Goal: Task Accomplishment & Management: Use online tool/utility

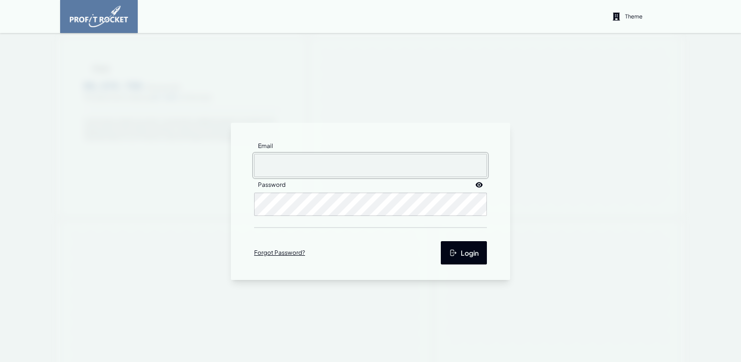
type input "[EMAIL_ADDRESS][DOMAIN_NAME]"
click at [465, 259] on button "Login" at bounding box center [464, 252] width 46 height 23
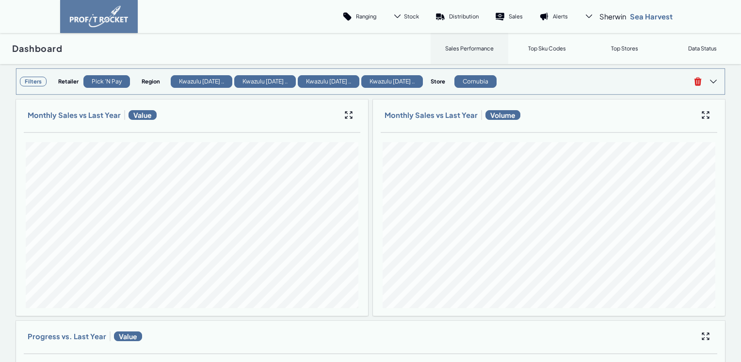
click at [31, 82] on h3 "Filters" at bounding box center [33, 82] width 27 height 10
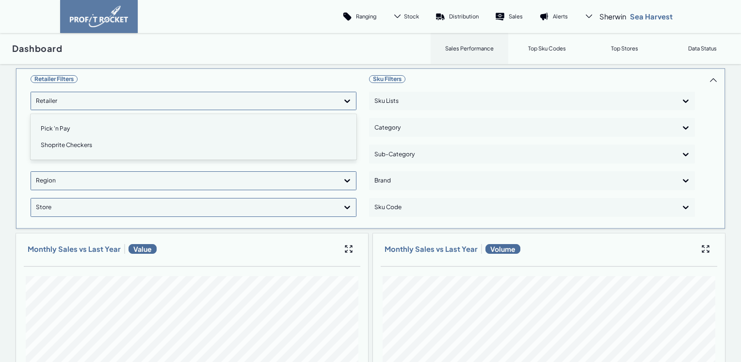
click at [346, 102] on icon at bounding box center [347, 101] width 10 height 10
click at [69, 146] on div "Shoprite Checkers" at bounding box center [193, 145] width 317 height 16
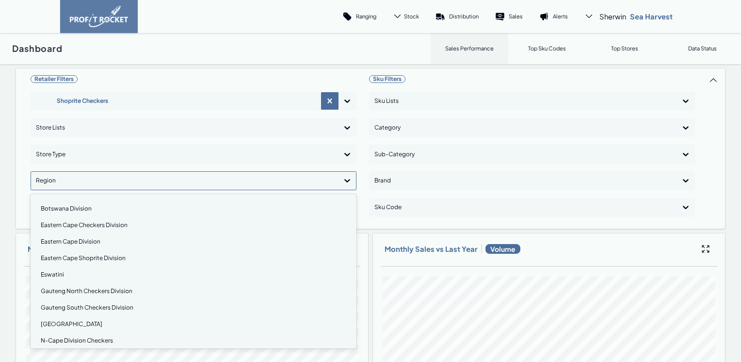
click at [339, 179] on div at bounding box center [346, 180] width 17 height 17
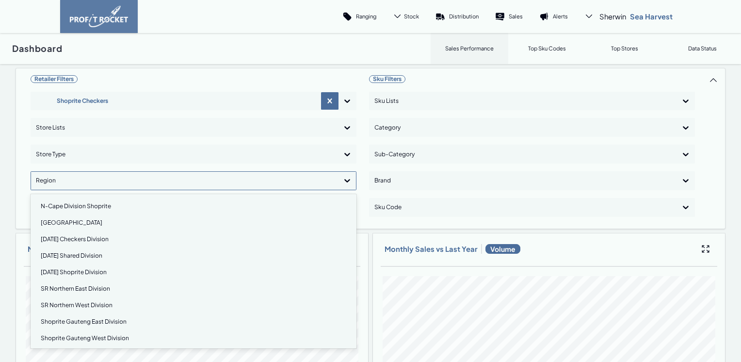
scroll to position [145, 0]
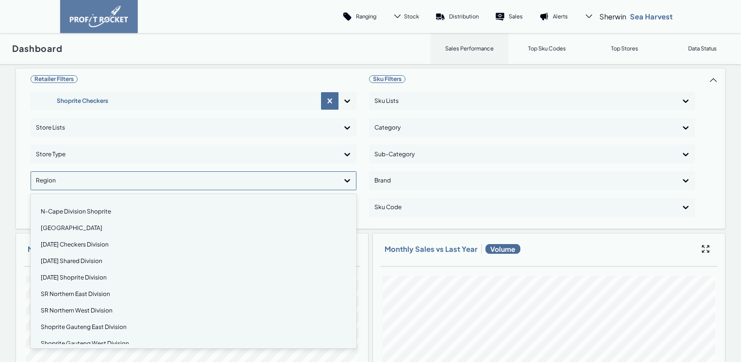
click at [83, 245] on div "Natal Checkers Division" at bounding box center [193, 244] width 317 height 16
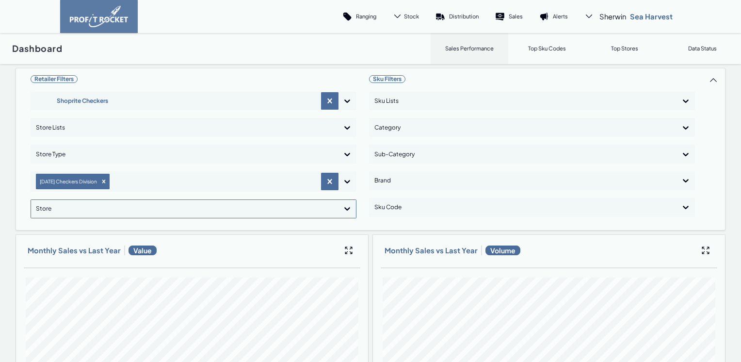
click at [344, 207] on icon at bounding box center [347, 208] width 6 height 3
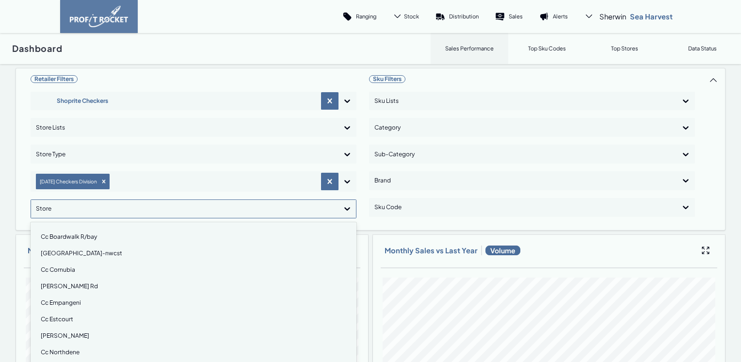
click at [64, 266] on div "Cc Cornubia" at bounding box center [193, 269] width 317 height 16
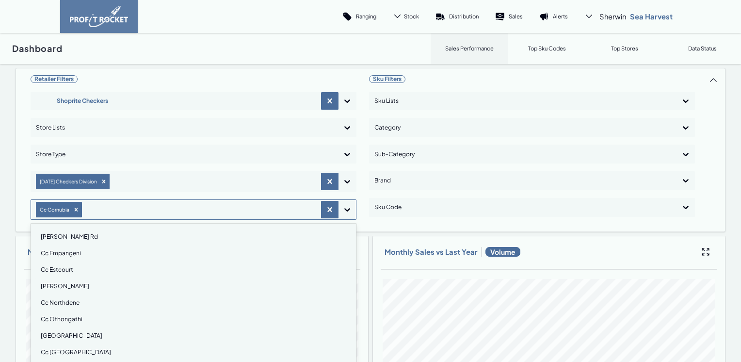
scroll to position [48, 0]
click at [64, 303] on div "Cc Othongathi" at bounding box center [193, 305] width 317 height 16
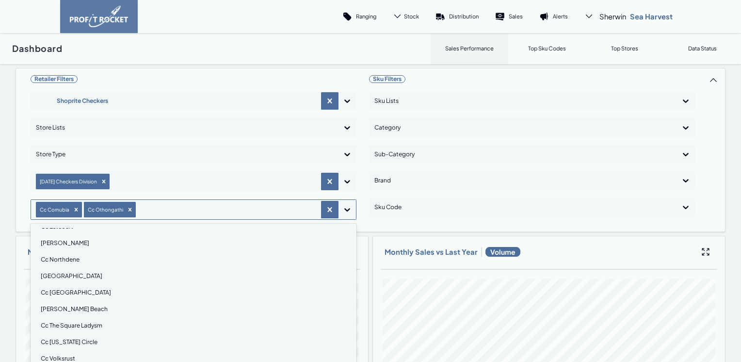
scroll to position [97, 0]
click at [69, 321] on div "Cc Virginia Circle" at bounding box center [193, 322] width 317 height 16
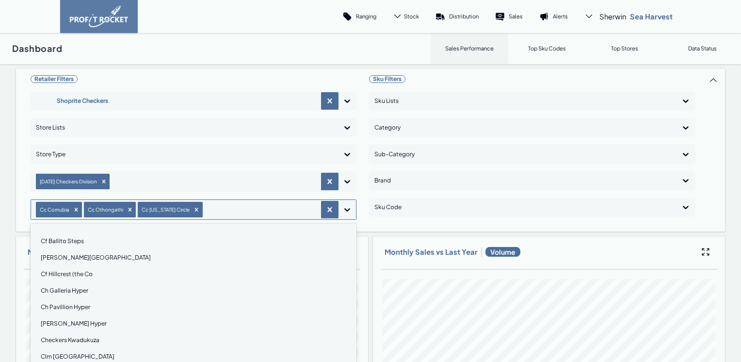
scroll to position [242, 0]
click at [68, 274] on div "Ch Galleria Hyper" at bounding box center [193, 276] width 317 height 16
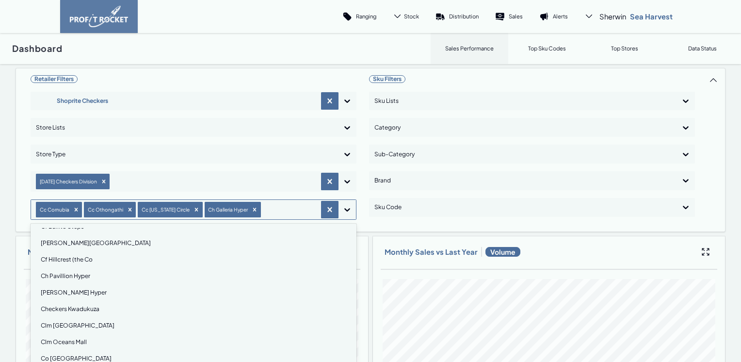
click at [68, 274] on div "Ch Pavillion Hyper" at bounding box center [193, 276] width 317 height 16
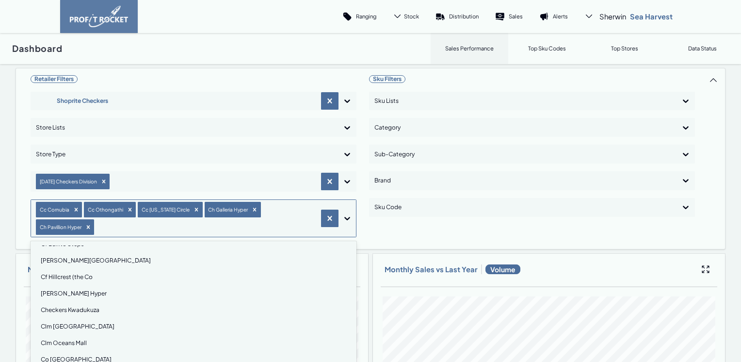
click at [68, 285] on div "Ch Shallcross Hyper" at bounding box center [193, 293] width 317 height 16
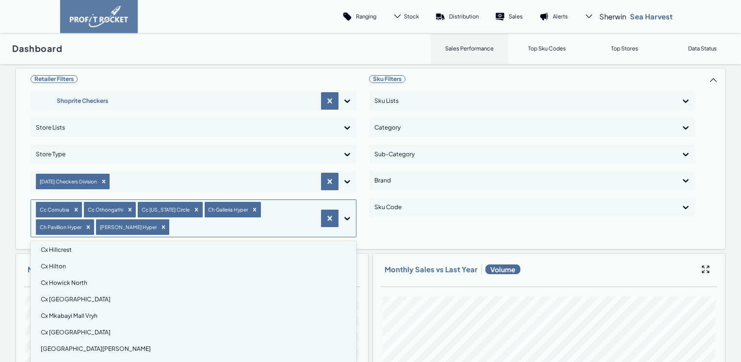
scroll to position [485, 0]
click at [70, 265] on div "Cx Ballito Junction" at bounding box center [193, 265] width 317 height 16
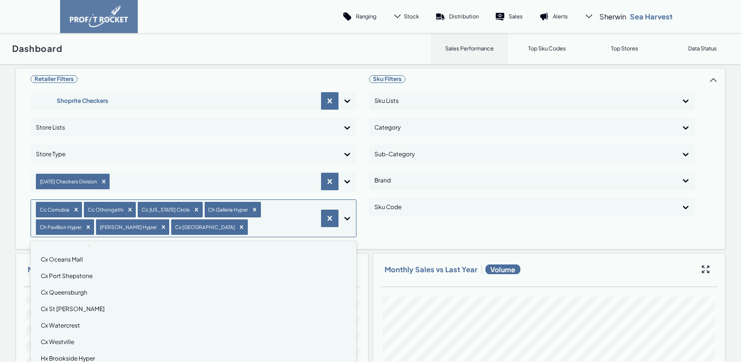
scroll to position [679, 0]
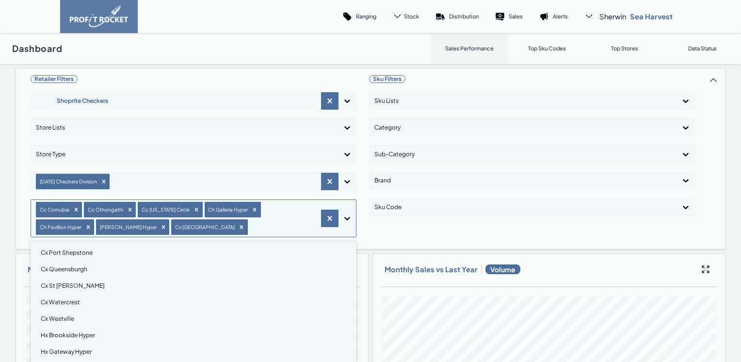
click at [76, 267] on div "Cx Queensburgh" at bounding box center [193, 269] width 317 height 16
click at [79, 318] on div "Hx Brookside Hyper" at bounding box center [193, 318] width 317 height 16
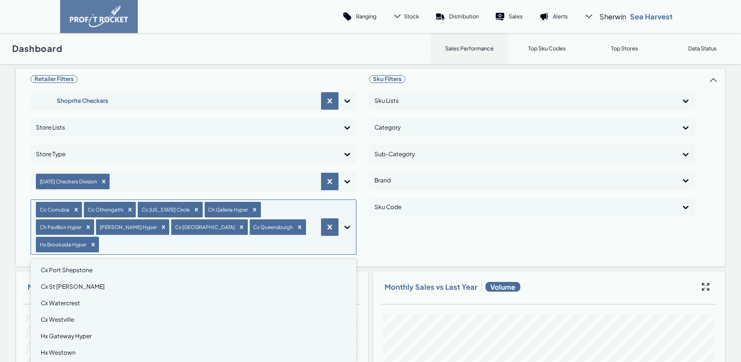
click at [79, 328] on div "Hx Gateway Hyper" at bounding box center [193, 336] width 317 height 16
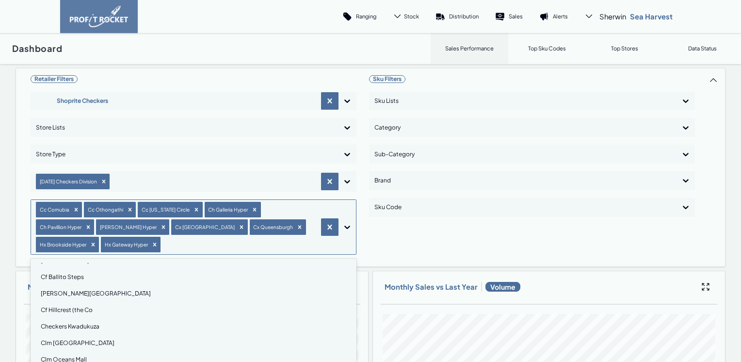
scroll to position [242, 0]
click at [69, 294] on div "Cf Hillcrest (the Co" at bounding box center [193, 294] width 317 height 16
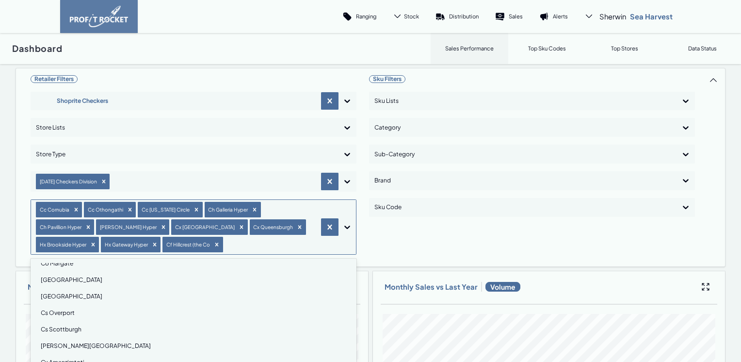
scroll to position [388, 0]
click at [70, 296] on div "Cs Southway Mall" at bounding box center [193, 297] width 317 height 16
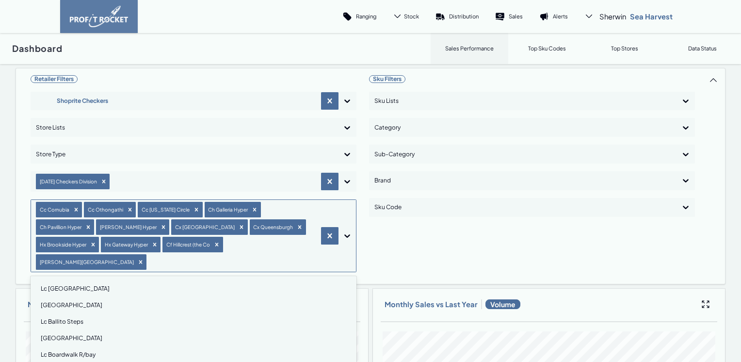
scroll to position [776, 0]
click at [52, 314] on div "Lc Bluff" at bounding box center [193, 322] width 317 height 16
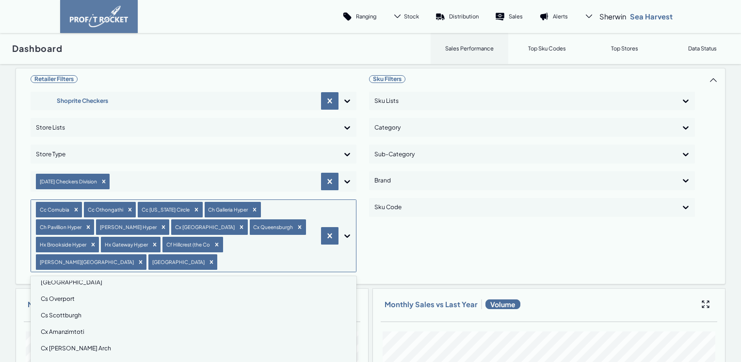
scroll to position [388, 0]
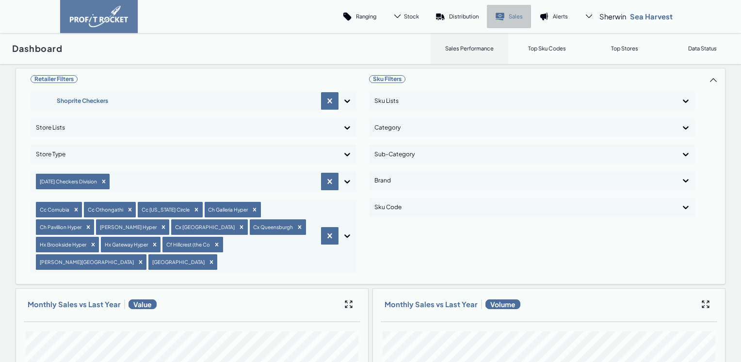
click at [509, 14] on p "Sales" at bounding box center [516, 16] width 14 height 7
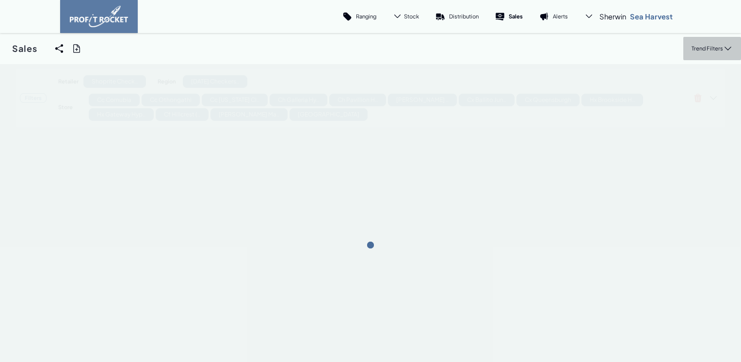
click at [697, 47] on p "Trend Filters" at bounding box center [707, 48] width 32 height 7
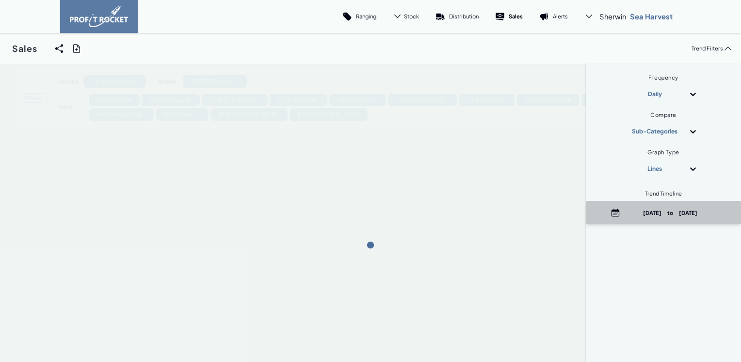
click at [642, 210] on p "August 24th, 2025 to August 26th, 2025" at bounding box center [670, 212] width 93 height 7
select select "8"
select select "2025"
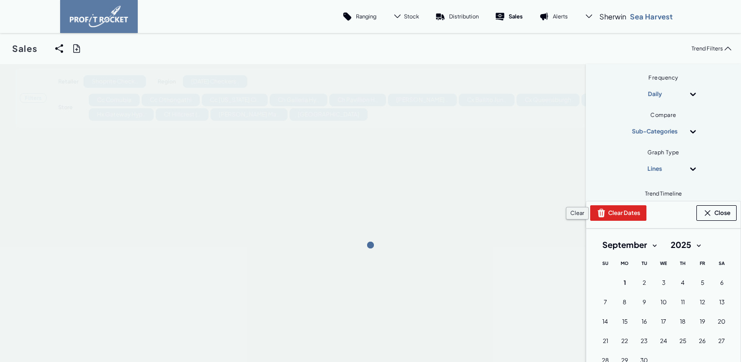
click at [606, 215] on button "Clear Dates" at bounding box center [618, 213] width 56 height 16
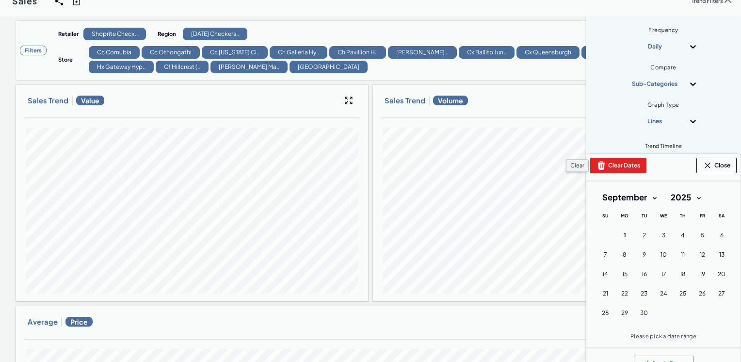
scroll to position [97, 0]
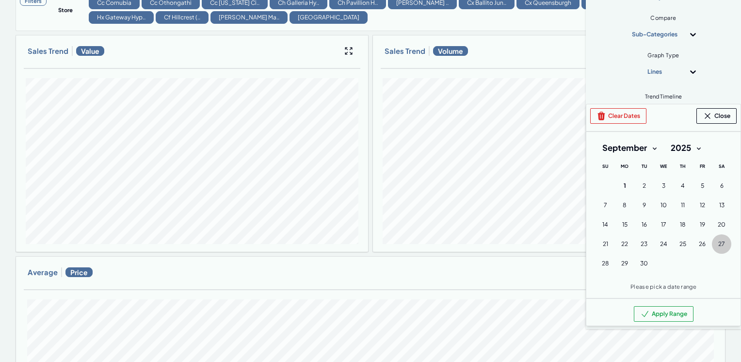
click at [718, 243] on span "27" at bounding box center [721, 244] width 7 height 8
click at [621, 261] on span "29" at bounding box center [624, 263] width 7 height 8
click at [651, 321] on button "Apply Range" at bounding box center [664, 314] width 60 height 16
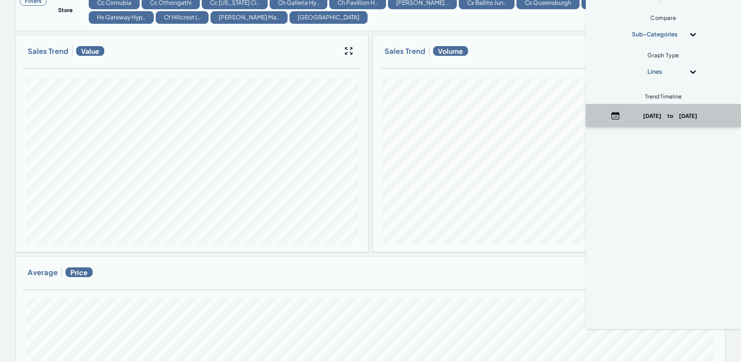
scroll to position [0, 0]
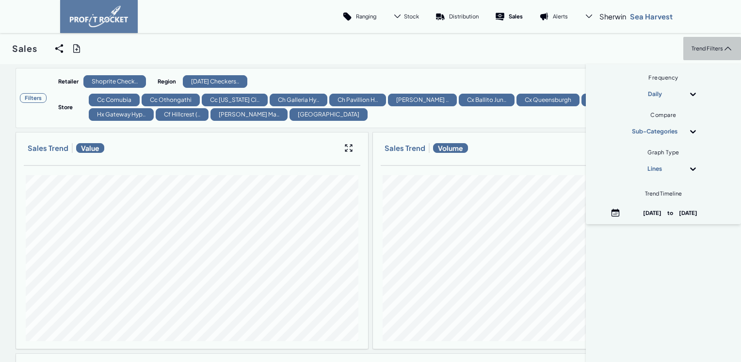
click at [691, 50] on p "Trend Filters" at bounding box center [707, 48] width 32 height 7
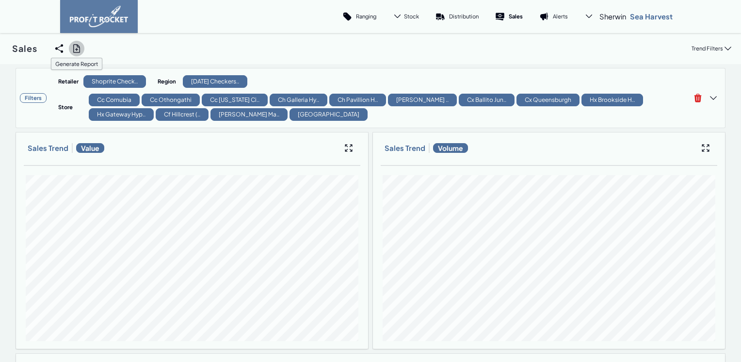
click at [76, 48] on icon at bounding box center [76, 49] width 6 height 8
click at [0, 48] on input "checkbox" at bounding box center [0, 48] width 0 height 0
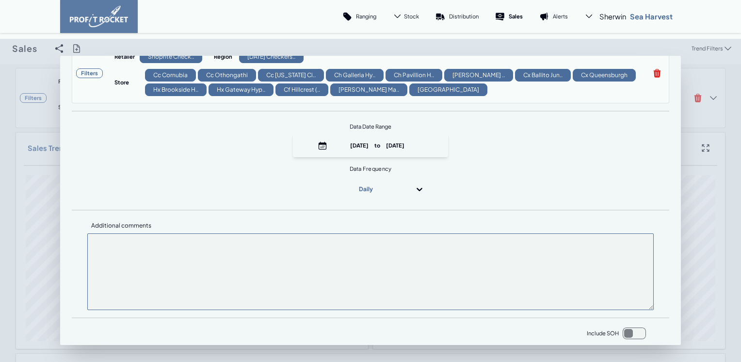
scroll to position [146, 0]
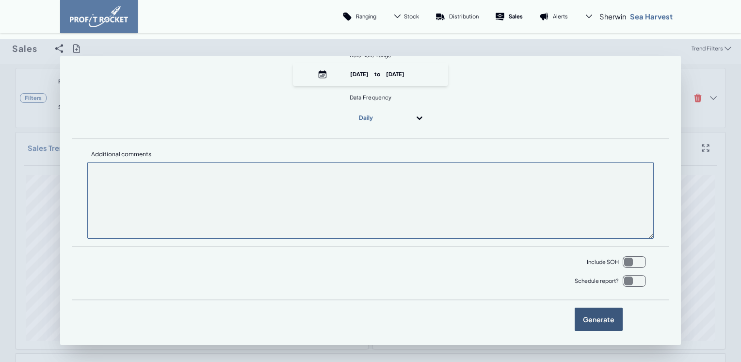
click at [586, 321] on label "Generate" at bounding box center [598, 318] width 48 height 23
click at [0, 48] on input "checkbox" at bounding box center [0, 48] width 0 height 0
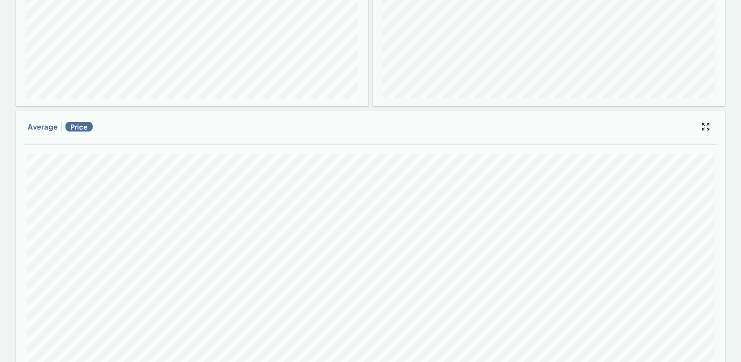
scroll to position [0, 0]
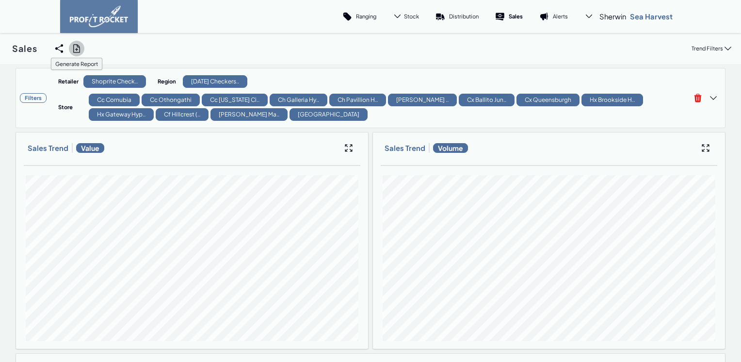
click at [76, 48] on icon at bounding box center [77, 49] width 10 height 10
click at [0, 48] on input "checkbox" at bounding box center [0, 48] width 0 height 0
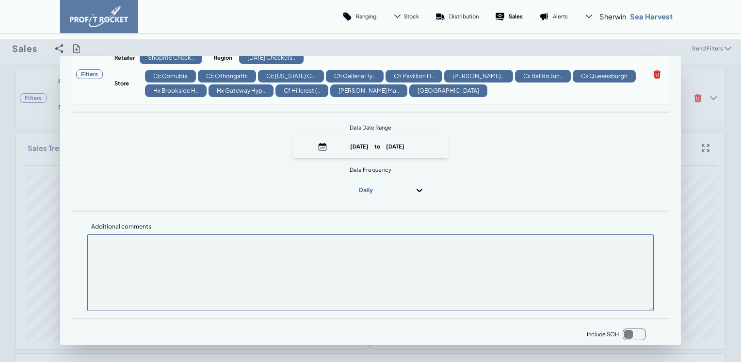
scroll to position [146, 0]
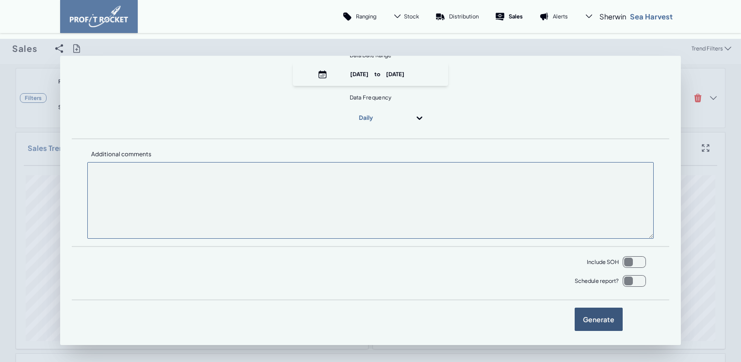
click at [589, 319] on label "Generate" at bounding box center [598, 318] width 48 height 23
click at [0, 48] on input "checkbox" at bounding box center [0, 48] width 0 height 0
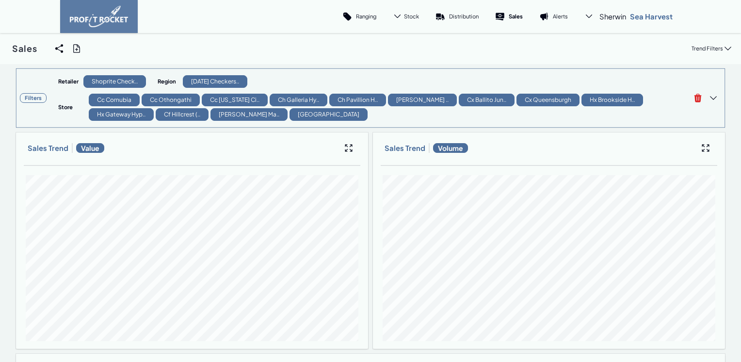
click at [497, 125] on div "Filters Retailer Shoprite Check.. Region Natal Checkers.. Store Cc Cornubia Cc …" at bounding box center [371, 98] width 710 height 60
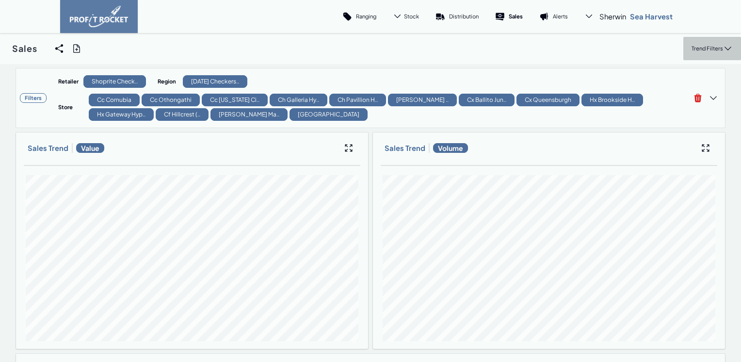
click at [695, 50] on p "Trend Filters" at bounding box center [707, 48] width 32 height 7
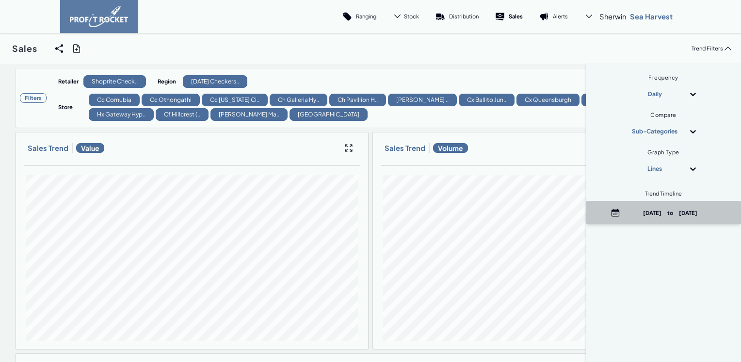
click at [645, 212] on p "September 27th, 2025 to September 29th, 2025" at bounding box center [670, 212] width 93 height 7
select select "8"
select select "2025"
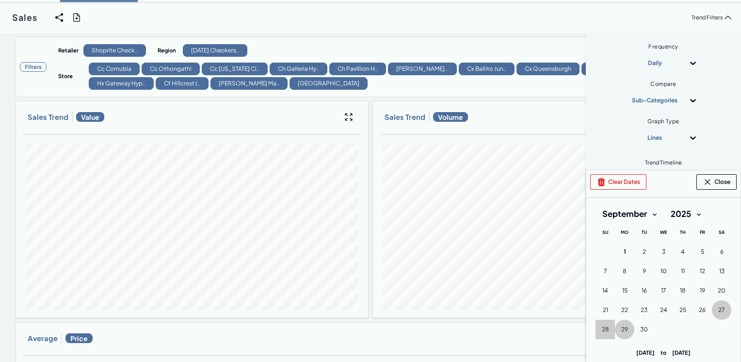
scroll to position [48, 0]
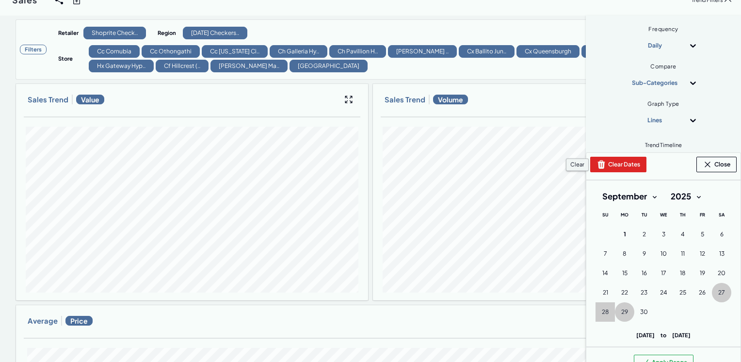
click at [607, 163] on button "Clear Dates" at bounding box center [618, 165] width 56 height 16
click at [646, 197] on select "January February March April May June July August September October November De…" at bounding box center [629, 196] width 68 height 17
click at [595, 188] on select "January February March April May June July August September October November De…" at bounding box center [629, 196] width 68 height 17
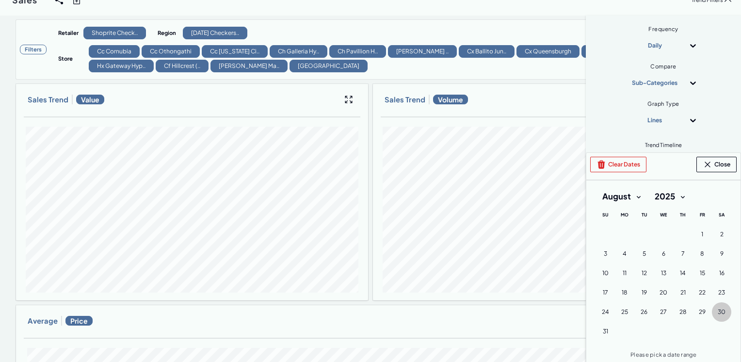
click at [717, 311] on span "30" at bounding box center [721, 312] width 8 height 8
click at [630, 196] on select "January February March April May June July August September October November De…" at bounding box center [621, 196] width 52 height 17
select select "8"
click at [595, 188] on select "January February March April May June July August September October November De…" at bounding box center [621, 196] width 52 height 17
click at [623, 234] on span "1" at bounding box center [624, 234] width 2 height 8
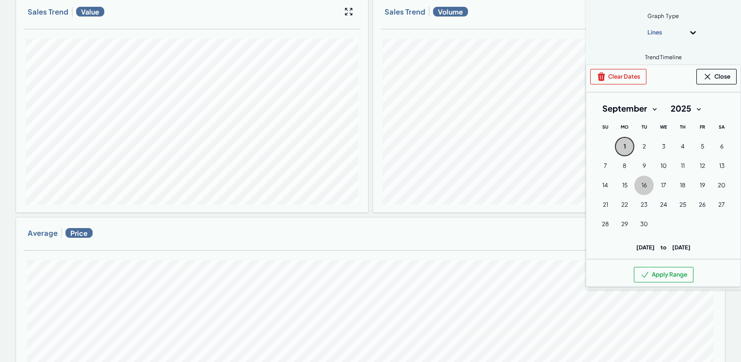
scroll to position [145, 0]
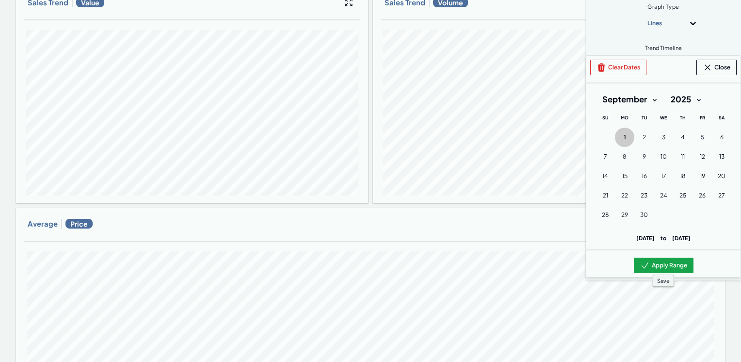
click at [650, 264] on button "Apply Range" at bounding box center [664, 265] width 60 height 16
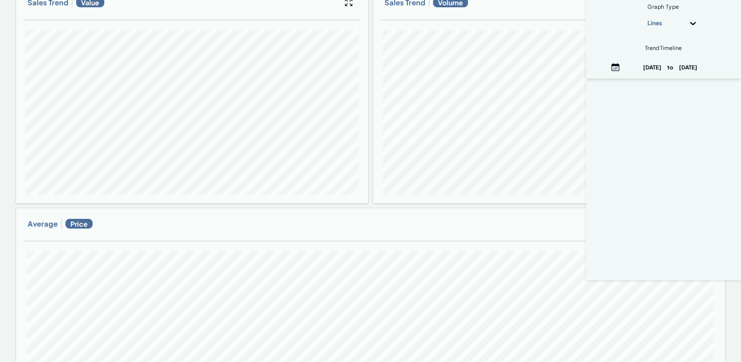
click at [398, 240] on div at bounding box center [370, 241] width 693 height 8
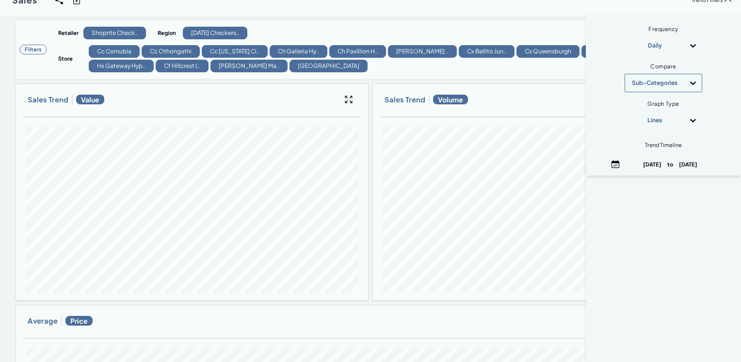
scroll to position [0, 0]
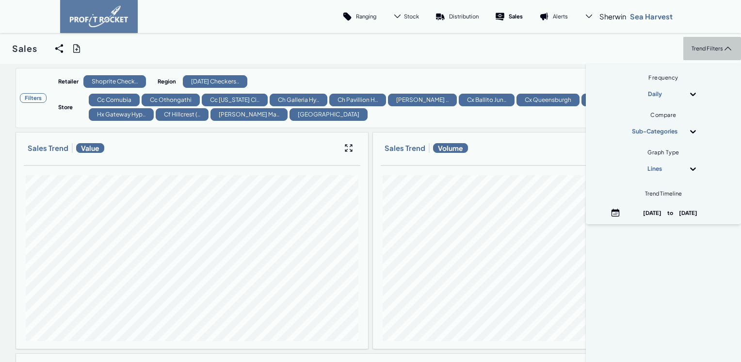
click at [691, 49] on p "Trend Filters" at bounding box center [707, 48] width 32 height 7
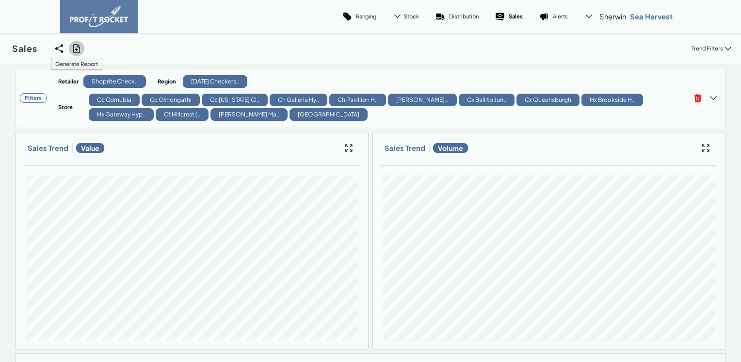
click at [74, 48] on icon at bounding box center [77, 49] width 10 height 10
click at [0, 48] on input "checkbox" at bounding box center [0, 48] width 0 height 0
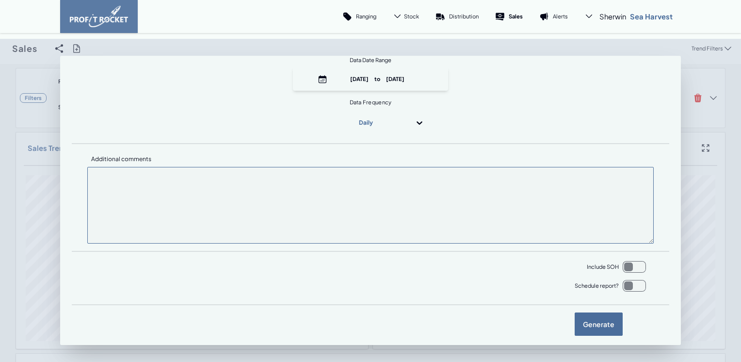
scroll to position [146, 0]
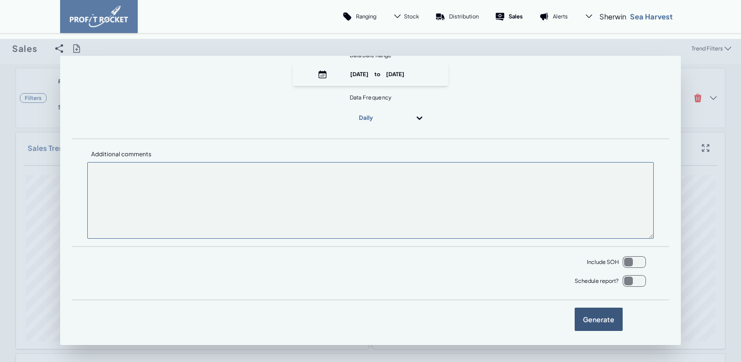
click at [588, 319] on label "Generate" at bounding box center [598, 318] width 48 height 23
click at [0, 48] on input "checkbox" at bounding box center [0, 48] width 0 height 0
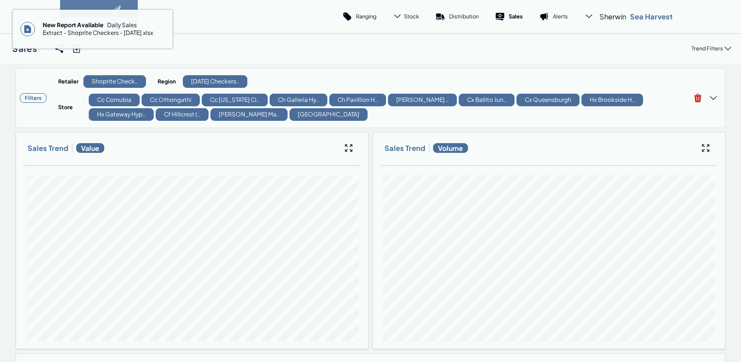
click at [79, 24] on span "New Report Available" at bounding box center [75, 24] width 64 height 7
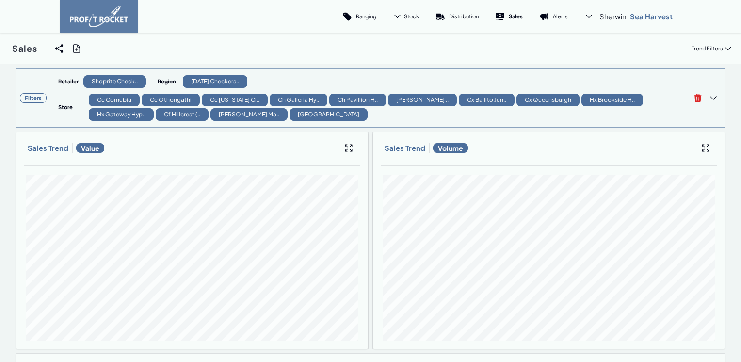
click at [35, 99] on h3 "Filters" at bounding box center [33, 98] width 27 height 10
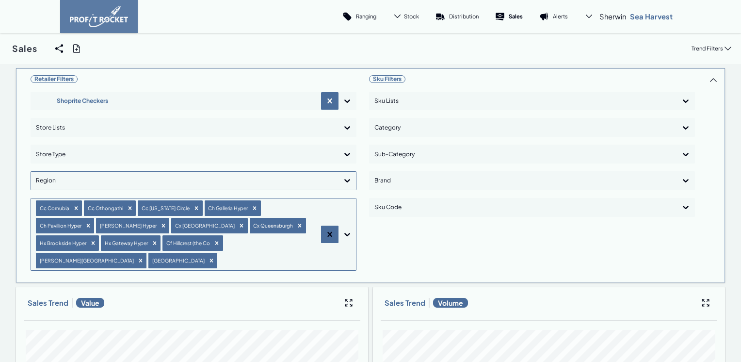
scroll to position [113, 0]
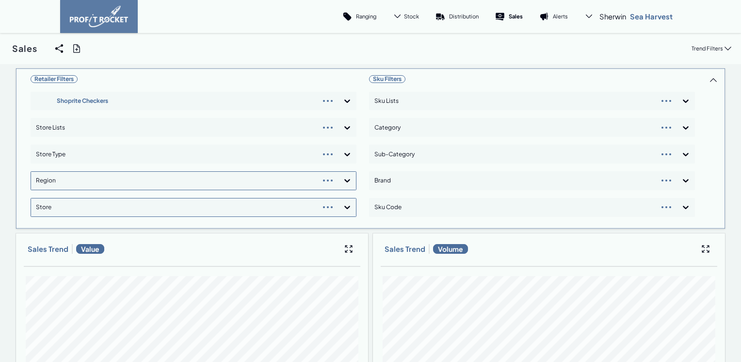
click at [344, 100] on div "Retailer Filters Shoprite Checkers Store Lists Store Type Region Store" at bounding box center [194, 148] width 326 height 152
click at [345, 99] on icon at bounding box center [347, 101] width 10 height 10
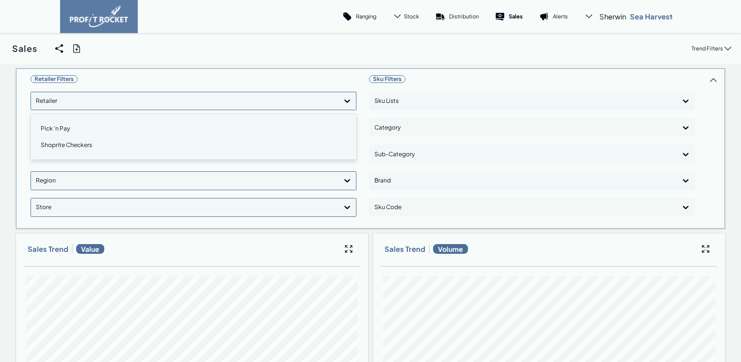
click at [110, 127] on div "Pick 'n Pay" at bounding box center [193, 128] width 317 height 16
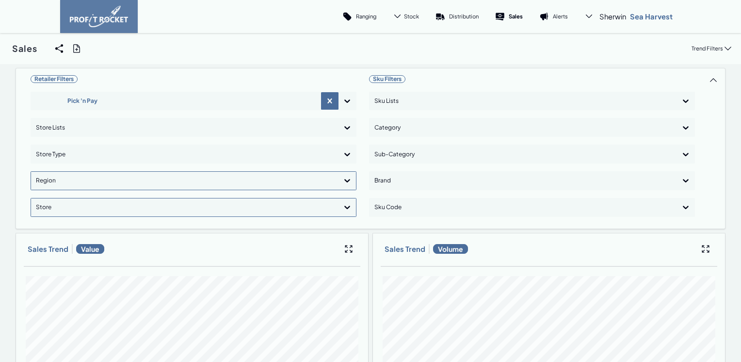
click at [344, 181] on icon at bounding box center [347, 180] width 6 height 3
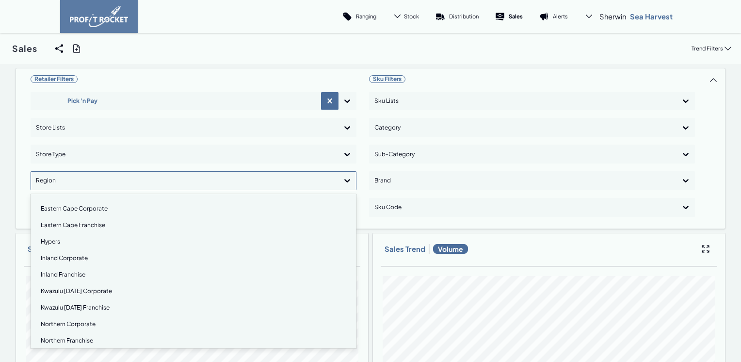
click at [80, 288] on div "Kwazulu [DATE] Corporate" at bounding box center [193, 291] width 317 height 16
click at [80, 290] on div "Kwazulu [DATE] Franchise" at bounding box center [193, 292] width 317 height 16
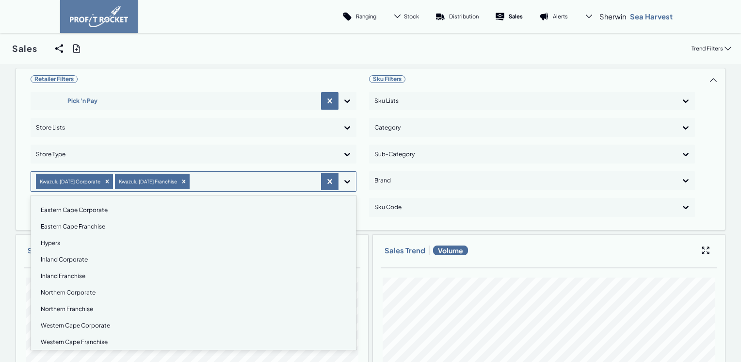
scroll to position [7, 0]
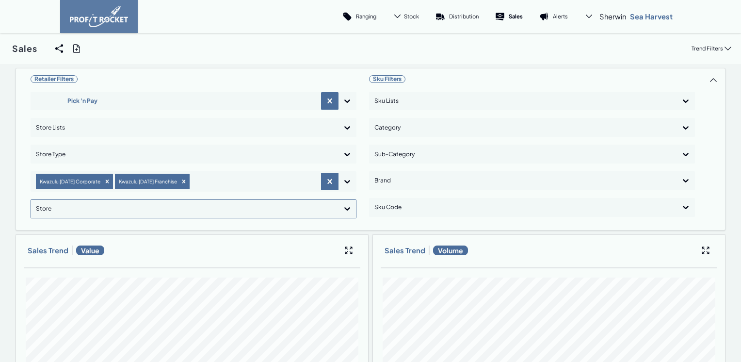
click at [345, 207] on icon at bounding box center [347, 209] width 10 height 10
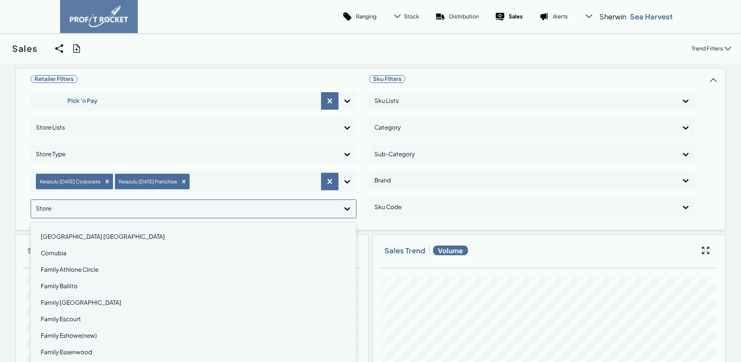
click at [55, 252] on div "Cornubia" at bounding box center [193, 253] width 317 height 16
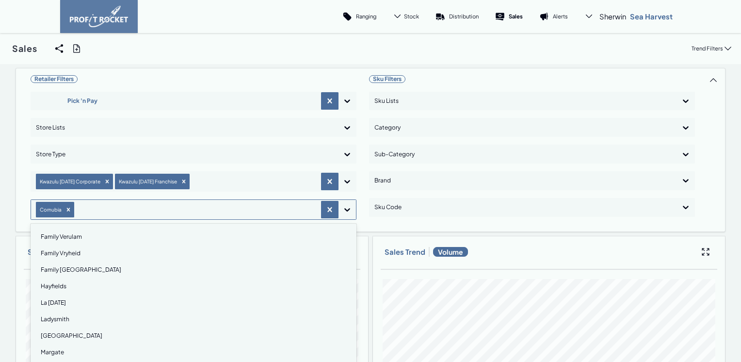
scroll to position [388, 0]
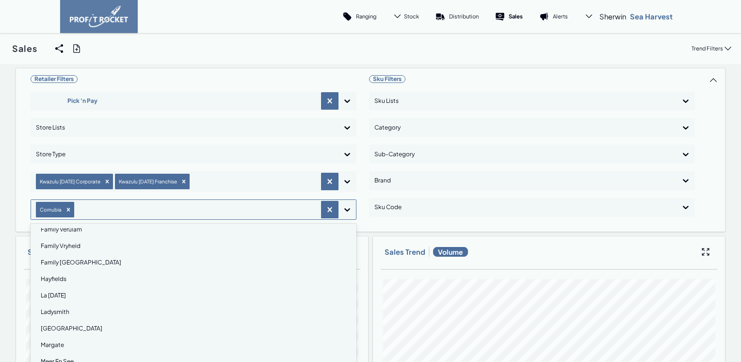
click at [77, 326] on div "[GEOGRAPHIC_DATA]" at bounding box center [193, 328] width 317 height 16
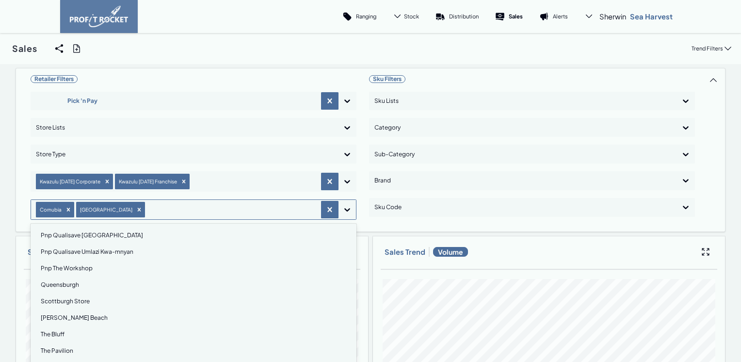
scroll to position [708, 0]
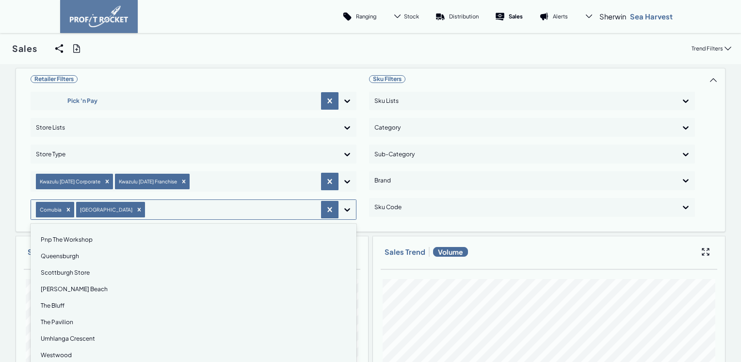
click at [51, 320] on div "The Pavilion" at bounding box center [193, 322] width 317 height 16
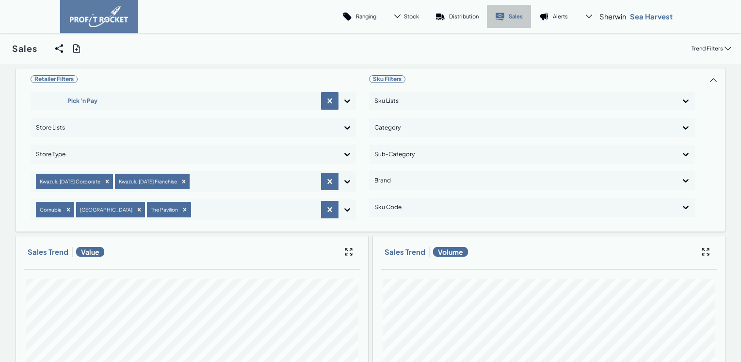
click at [504, 14] on link "Sales" at bounding box center [509, 16] width 44 height 23
click at [702, 50] on p "Trend Filters" at bounding box center [707, 48] width 32 height 7
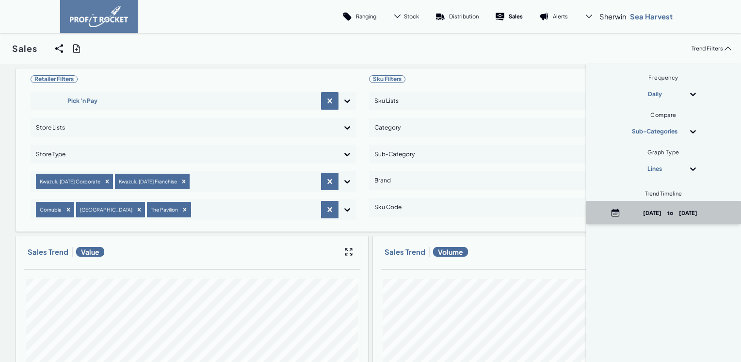
click at [661, 216] on p "[DATE] to [DATE]" at bounding box center [670, 212] width 93 height 7
select select "8"
select select "2025"
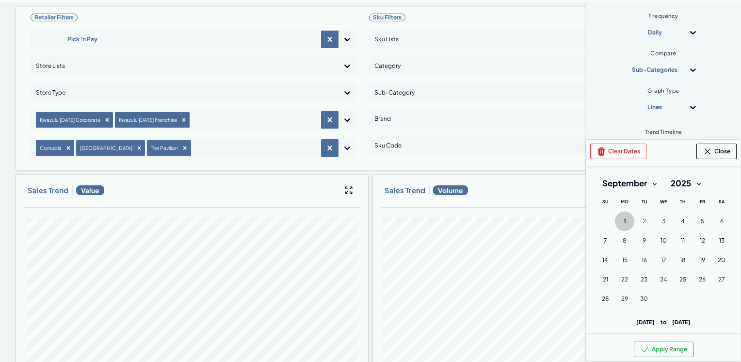
scroll to position [97, 0]
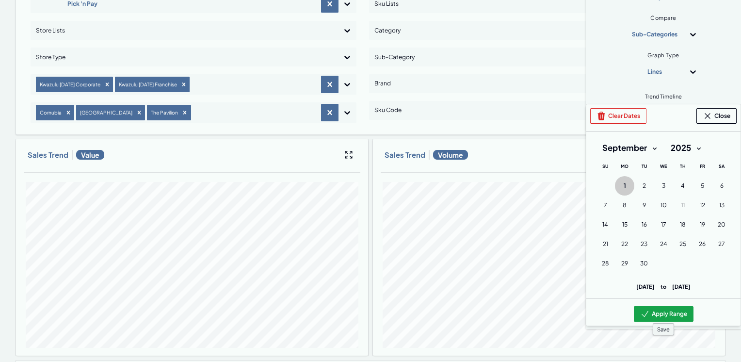
click at [660, 310] on button "Apply Range" at bounding box center [664, 314] width 60 height 16
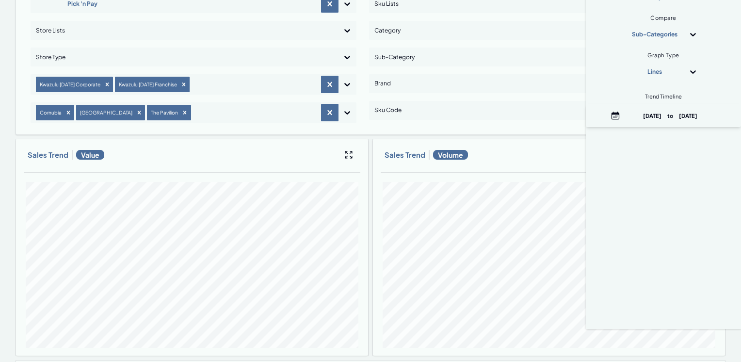
scroll to position [0, 0]
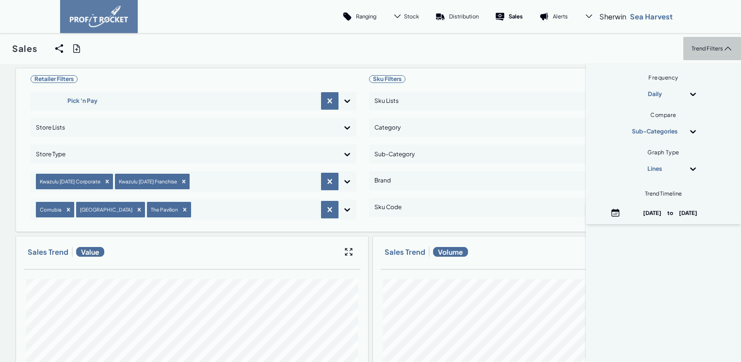
click at [693, 48] on p "Trend Filters" at bounding box center [707, 48] width 32 height 7
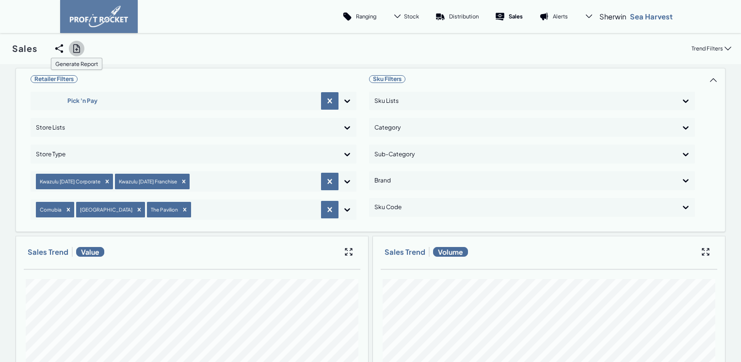
click at [76, 48] on icon at bounding box center [77, 49] width 10 height 10
click at [0, 48] on input "checkbox" at bounding box center [0, 48] width 0 height 0
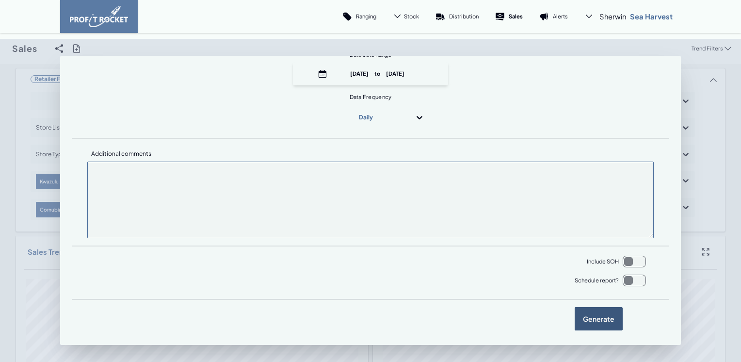
click at [581, 318] on label "Generate" at bounding box center [598, 318] width 48 height 23
click at [0, 48] on input "checkbox" at bounding box center [0, 48] width 0 height 0
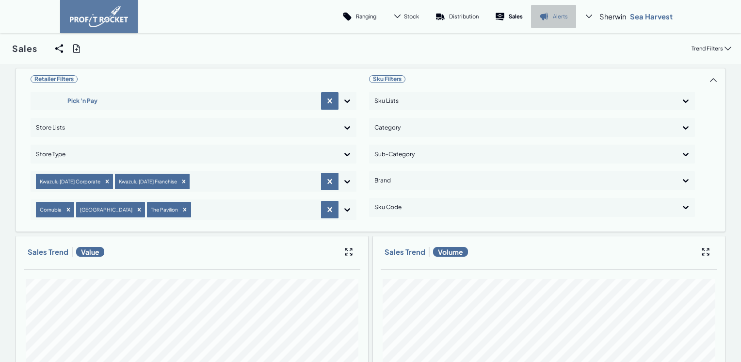
click at [558, 18] on p "Alerts" at bounding box center [560, 16] width 15 height 7
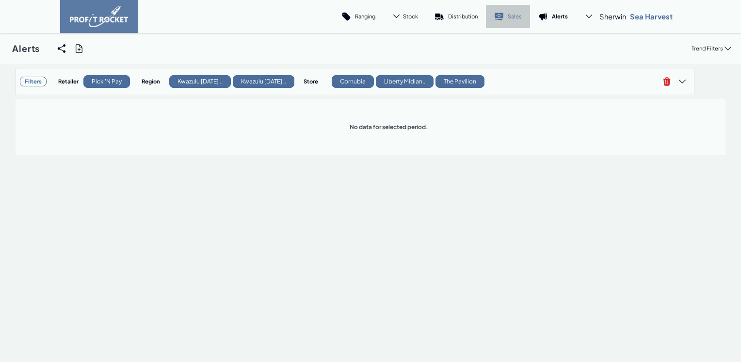
click at [509, 15] on p "Sales" at bounding box center [515, 16] width 14 height 7
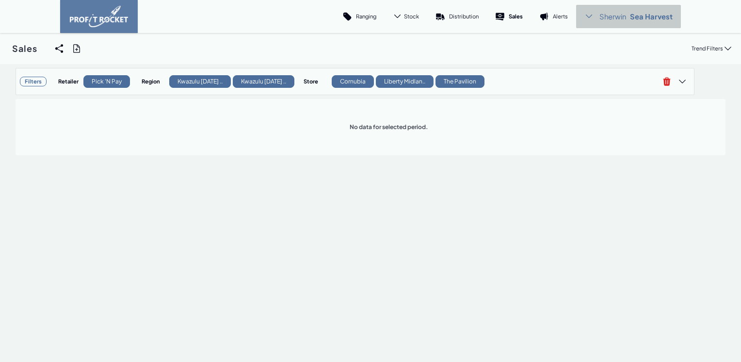
click at [652, 19] on p "Sea Harvest" at bounding box center [651, 17] width 43 height 10
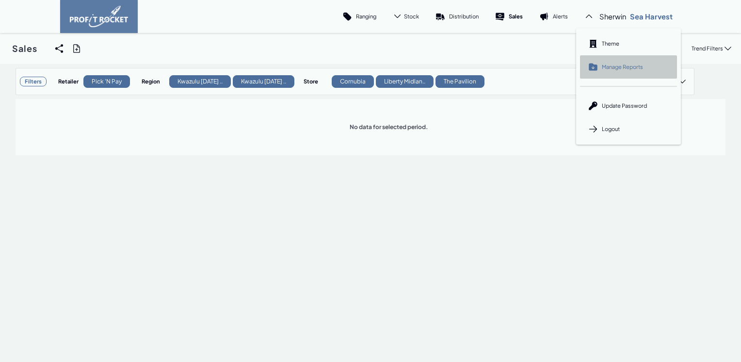
click at [626, 69] on span "Manage Reports" at bounding box center [622, 66] width 41 height 7
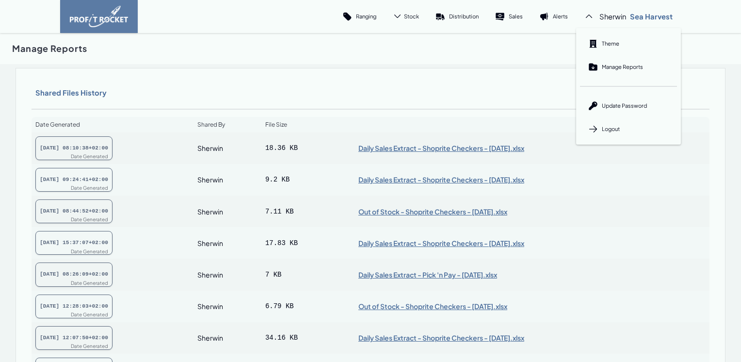
click at [692, 21] on div "Ranging Stock Trend Cover Distribution Sales Alerts Sherwin Sea Harvest Theme M…" at bounding box center [370, 16] width 741 height 33
click at [504, 21] on link "Sales" at bounding box center [509, 16] width 44 height 23
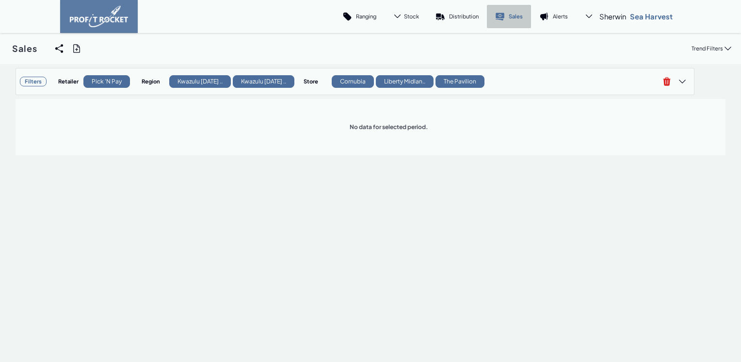
click at [499, 16] on icon at bounding box center [499, 15] width 9 height 5
click at [704, 48] on p "Trend Filters" at bounding box center [707, 48] width 32 height 7
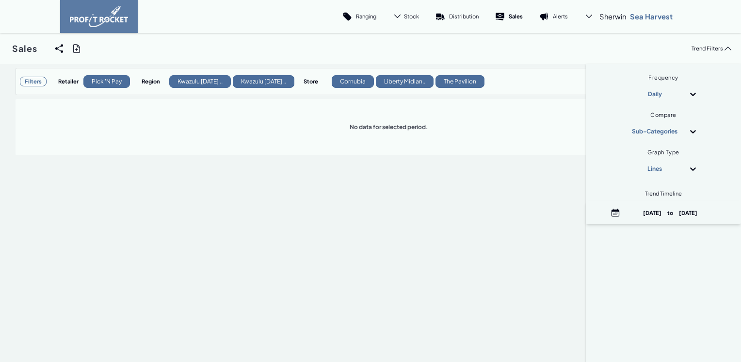
drag, startPoint x: 547, startPoint y: 49, endPoint x: 542, endPoint y: 52, distance: 5.4
click at [547, 50] on div "Sales Share View We'll email you as well as your recipients a link to the view …" at bounding box center [370, 48] width 741 height 31
click at [414, 16] on span "Stock" at bounding box center [411, 16] width 15 height 7
click at [397, 66] on p "Cover" at bounding box center [403, 66] width 16 height 7
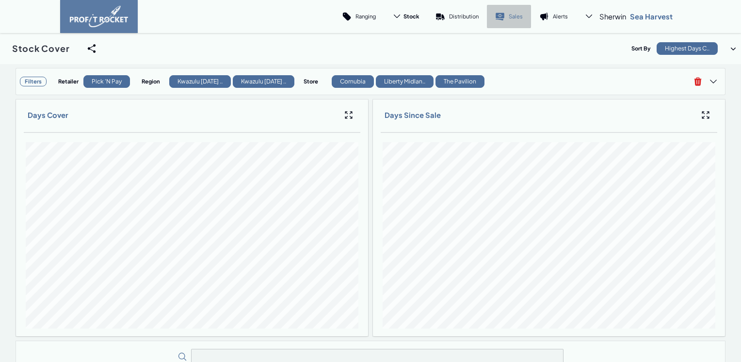
click at [509, 16] on p "Sales" at bounding box center [516, 16] width 14 height 7
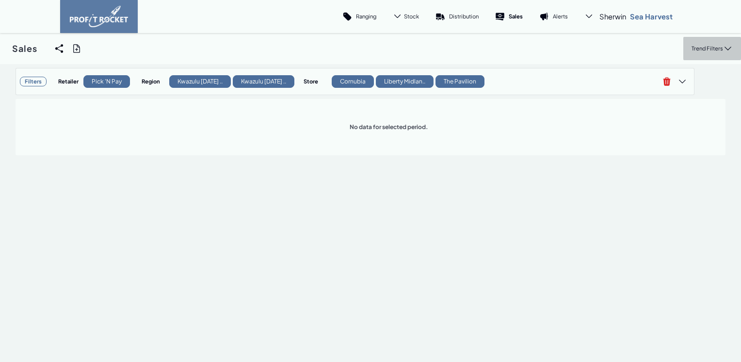
click at [694, 49] on p "Trend Filters" at bounding box center [707, 48] width 32 height 7
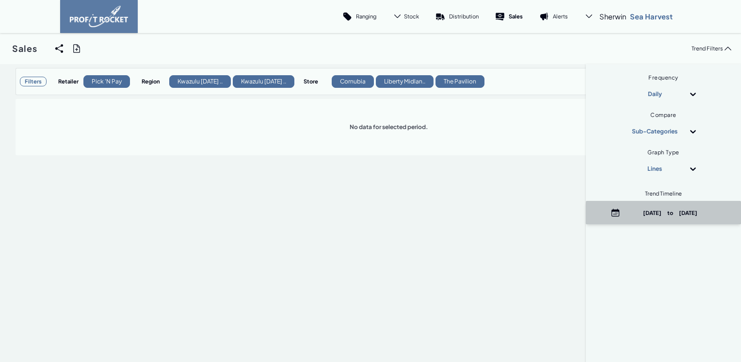
click at [655, 214] on p "[DATE] to [DATE]" at bounding box center [670, 212] width 93 height 7
select select "8"
select select "2025"
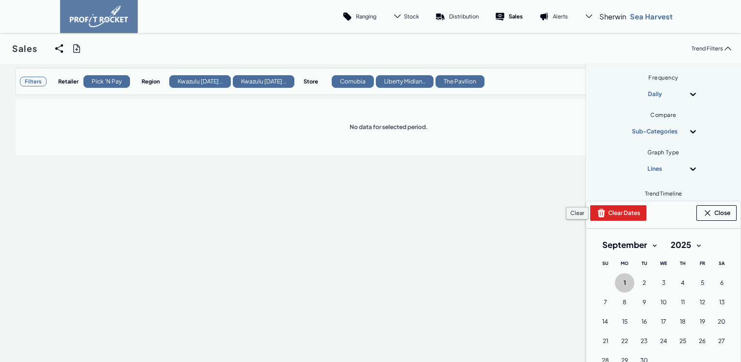
click at [619, 215] on button "Clear Dates" at bounding box center [618, 213] width 56 height 16
click at [646, 245] on select "January February March April May June July August September October November De…" at bounding box center [629, 244] width 68 height 17
click at [595, 236] on select "January February March April May June July August September October November De…" at bounding box center [629, 244] width 68 height 17
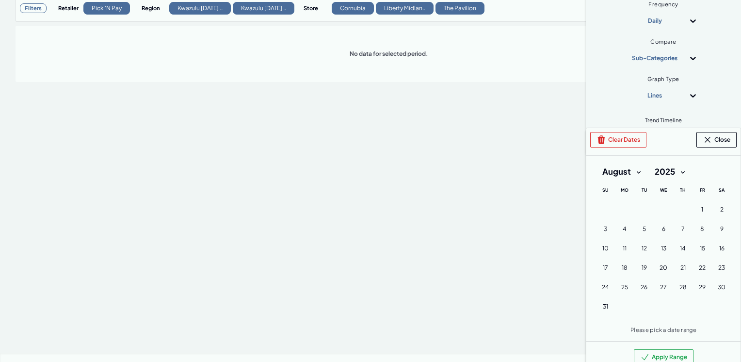
scroll to position [97, 0]
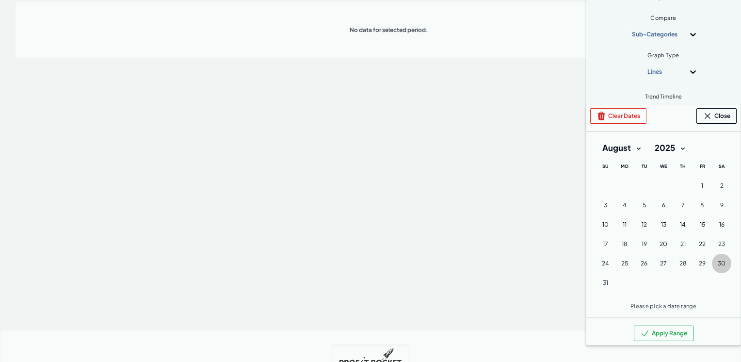
click at [717, 263] on span "30" at bounding box center [721, 263] width 8 height 8
click at [627, 148] on select "January February March April May June July August September October November De…" at bounding box center [621, 147] width 52 height 17
select select "8"
click at [595, 139] on select "January February March April May June July August September October November De…" at bounding box center [621, 147] width 52 height 17
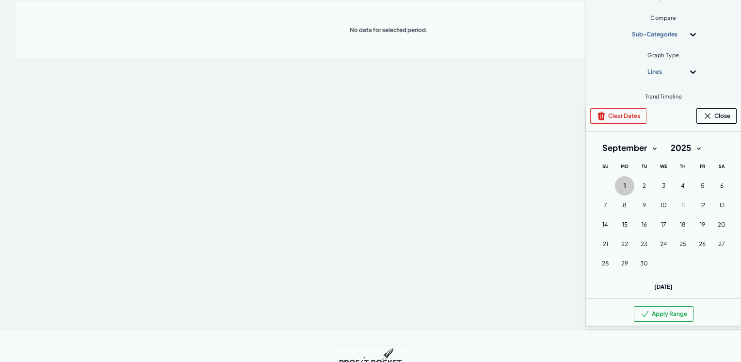
click at [623, 186] on span "1" at bounding box center [624, 186] width 2 height 8
click at [646, 317] on button "Apply Range" at bounding box center [664, 314] width 60 height 16
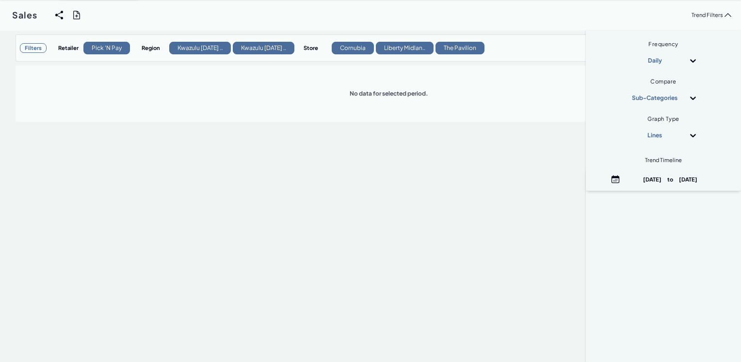
scroll to position [0, 0]
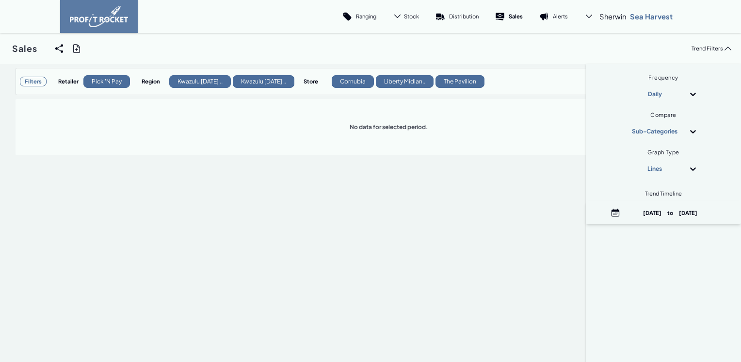
click at [409, 136] on div "No data for selected period." at bounding box center [370, 127] width 694 height 41
click at [36, 81] on h3 "Filters" at bounding box center [33, 82] width 27 height 10
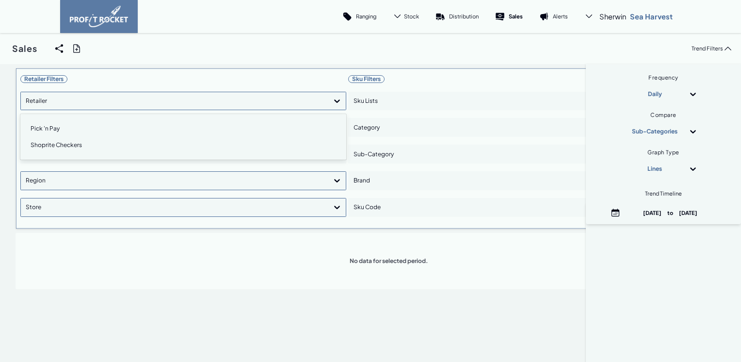
click at [334, 100] on icon at bounding box center [337, 101] width 10 height 10
click at [48, 128] on div "Pick 'n Pay" at bounding box center [183, 128] width 317 height 16
click at [333, 101] on div "Retailer Filters option Pick 'n Pay, selected. option Pick 'n Pay selected, 1 o…" at bounding box center [183, 148] width 326 height 152
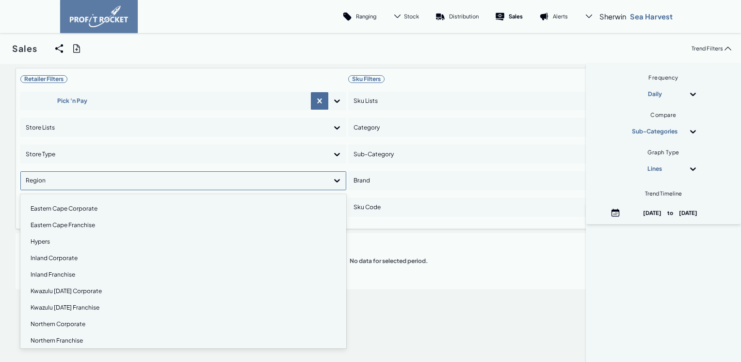
click at [333, 179] on icon at bounding box center [337, 180] width 10 height 10
click at [69, 290] on div "Kwazulu [DATE] Corporate" at bounding box center [183, 291] width 317 height 16
click at [69, 290] on div "Kwazulu [DATE] Franchise" at bounding box center [183, 292] width 317 height 16
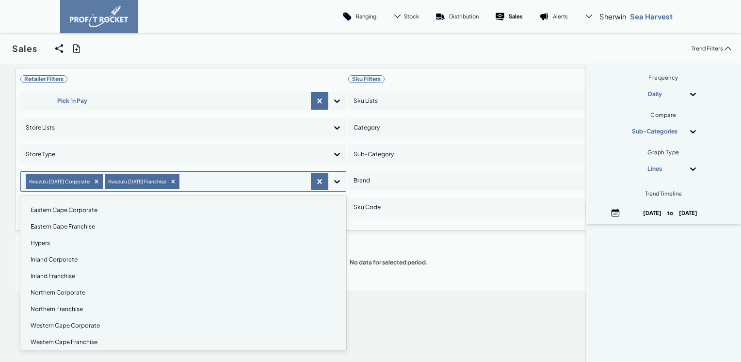
click at [328, 179] on div "Retailer Filters Pick 'n Pay Store Lists Store Type option Kwazulu Natal Franch…" at bounding box center [371, 179] width 710 height 223
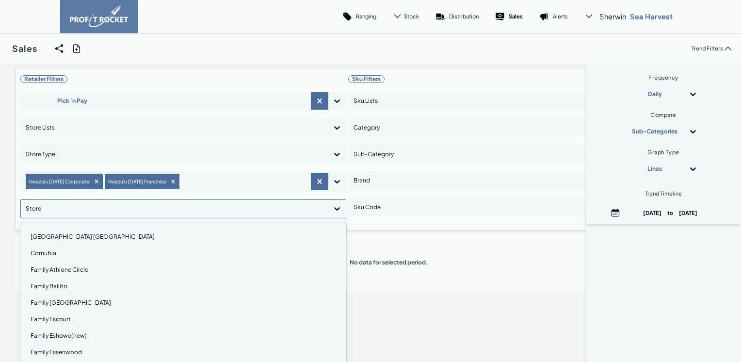
click at [335, 207] on icon at bounding box center [337, 209] width 10 height 10
click at [47, 253] on div "Cornubia" at bounding box center [183, 253] width 317 height 16
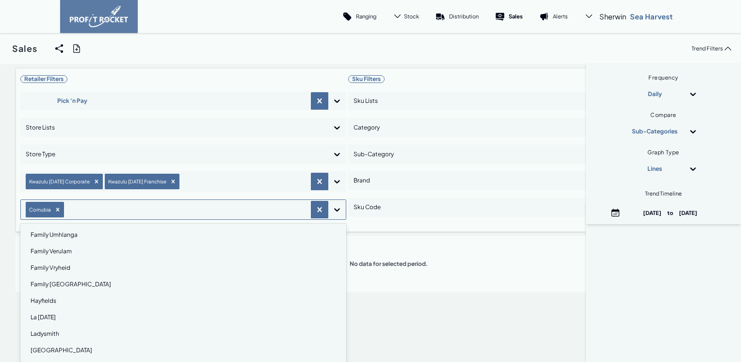
scroll to position [388, 0]
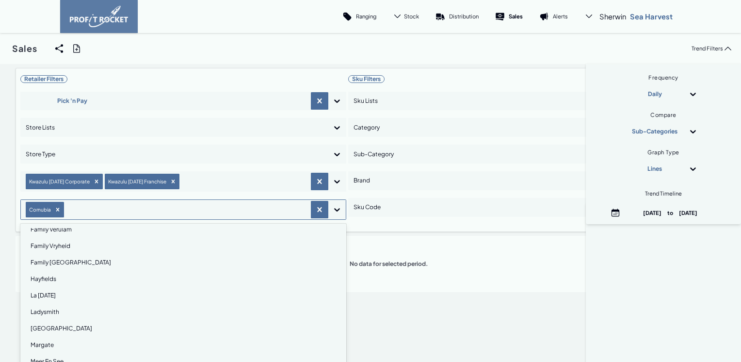
click at [63, 327] on div "[GEOGRAPHIC_DATA]" at bounding box center [183, 328] width 317 height 16
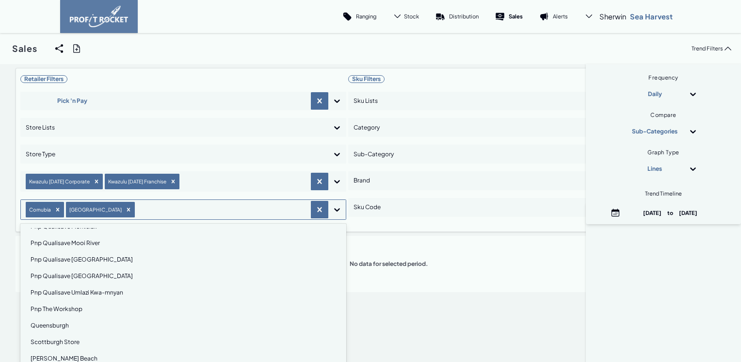
scroll to position [679, 0]
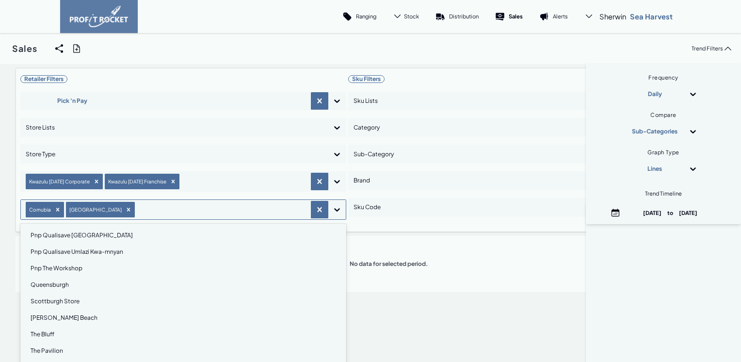
click at [53, 350] on div "The Pavilion" at bounding box center [183, 350] width 317 height 16
click at [334, 210] on div "Retailer Filters Pick 'n Pay Store Lists Store Type [GEOGRAPHIC_DATA][DATE] Cor…" at bounding box center [371, 180] width 710 height 224
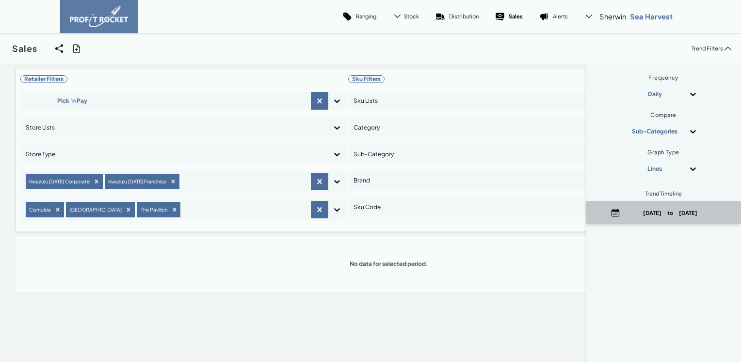
click at [660, 211] on p "[DATE] to [DATE]" at bounding box center [670, 212] width 93 height 7
select select "8"
select select "2025"
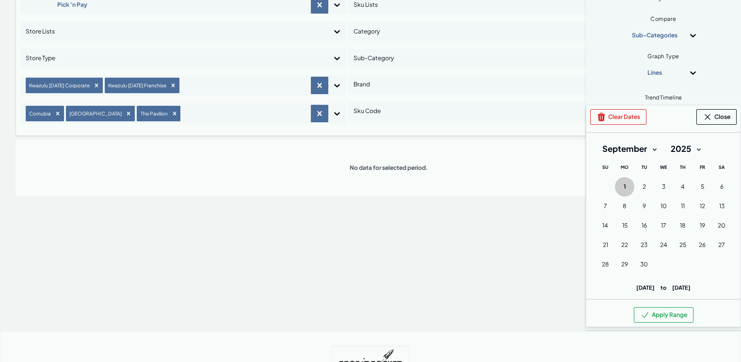
scroll to position [97, 0]
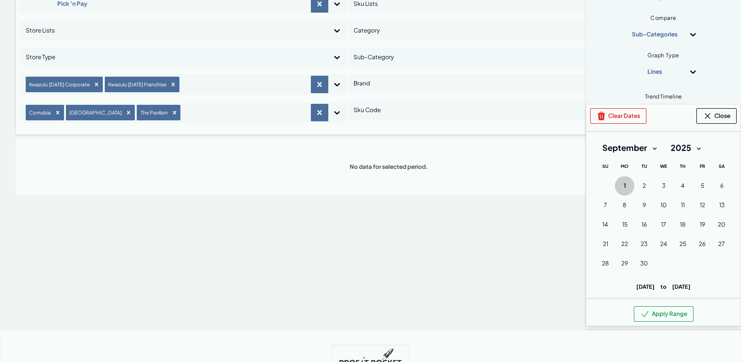
click at [644, 148] on select "January February March April May June July August September October November De…" at bounding box center [629, 147] width 68 height 17
select select "7"
click at [595, 139] on select "January February March April May June July August September October November De…" at bounding box center [629, 147] width 68 height 17
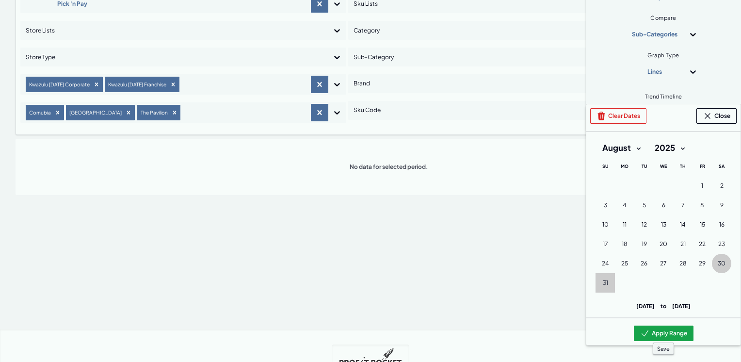
click at [667, 333] on button "Apply Range" at bounding box center [664, 333] width 60 height 16
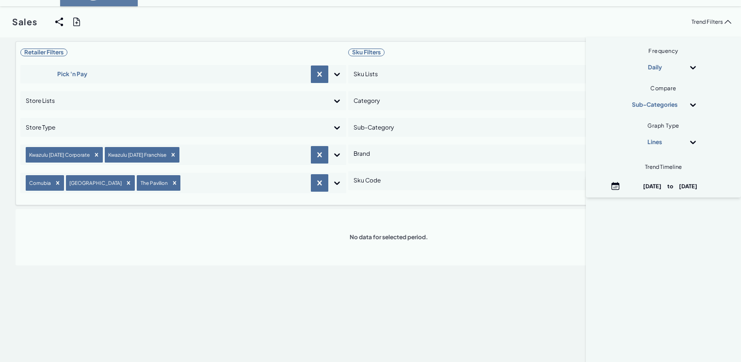
scroll to position [0, 0]
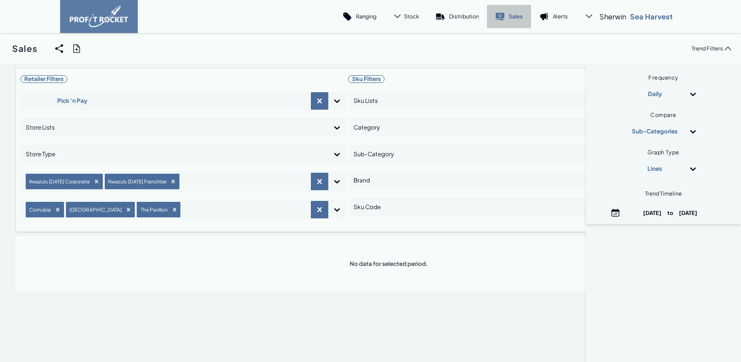
click at [513, 13] on p "Sales" at bounding box center [516, 16] width 14 height 7
click at [708, 49] on p "Trend Filters" at bounding box center [707, 48] width 32 height 7
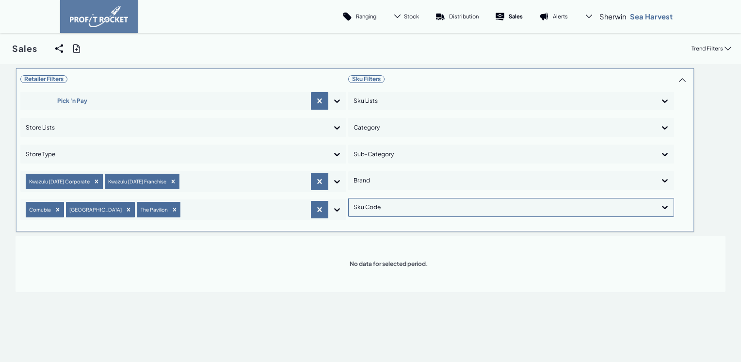
click at [381, 206] on div at bounding box center [502, 207] width 298 height 14
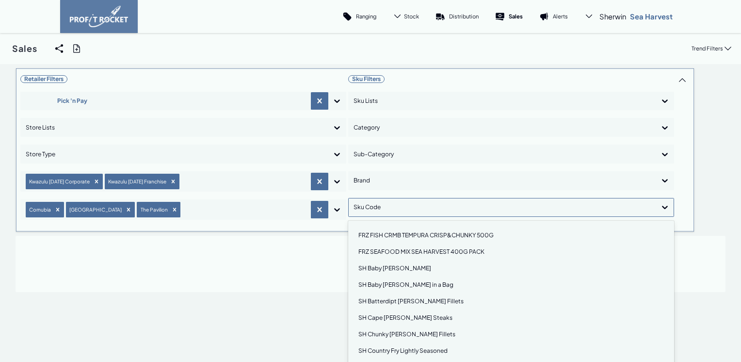
click at [430, 234] on div "FRZ FISH CRMB TEMPURA CRISP&CHUNKY 500G" at bounding box center [510, 235] width 317 height 16
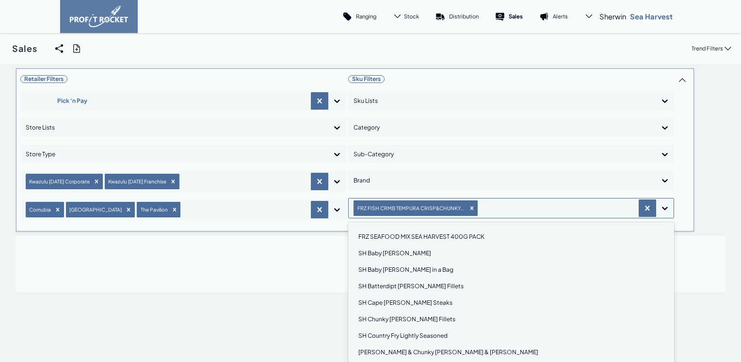
click at [661, 208] on div "Retailer Filters Pick 'n Pay Store Lists Store Type Kwazulu Natal Corporate Kwa…" at bounding box center [371, 180] width 710 height 224
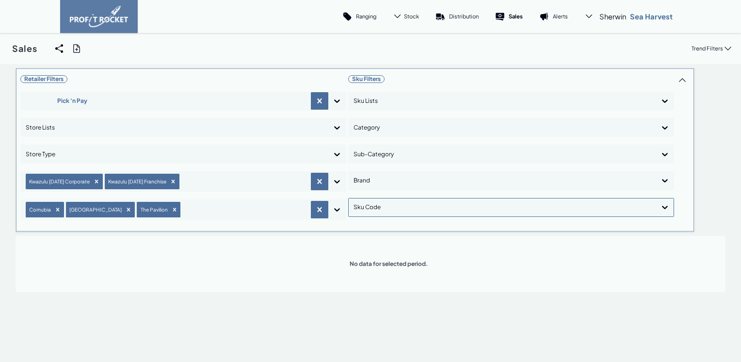
click at [128, 152] on div "Retailer Filters Pick 'n Pay Store Lists Store Type Kwazulu Natal Corporate Kwa…" at bounding box center [371, 180] width 710 height 224
click at [127, 154] on div at bounding box center [175, 154] width 298 height 14
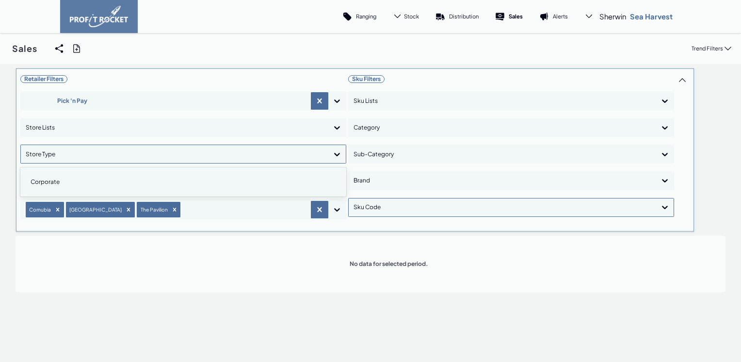
click at [81, 183] on div "Corporate" at bounding box center [183, 182] width 317 height 16
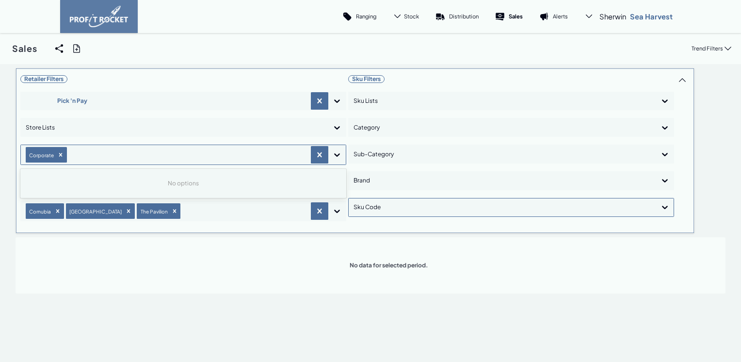
click at [333, 155] on div "Retailer Filters Pick 'n Pay Store Lists option Corporate, selected. 0 results …" at bounding box center [371, 181] width 710 height 226
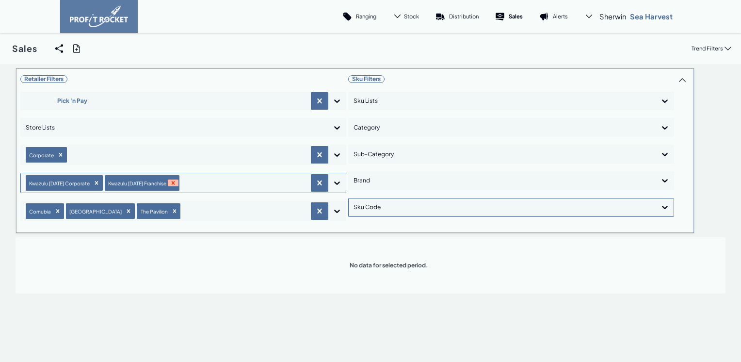
click at [170, 182] on icon "Remove Kwazulu Natal Franchise" at bounding box center [173, 182] width 7 height 7
click at [171, 211] on icon "Remove The Pavilion" at bounding box center [174, 210] width 7 height 7
click at [126, 211] on icon "Remove Liberty Midlands Mall" at bounding box center [128, 210] width 7 height 7
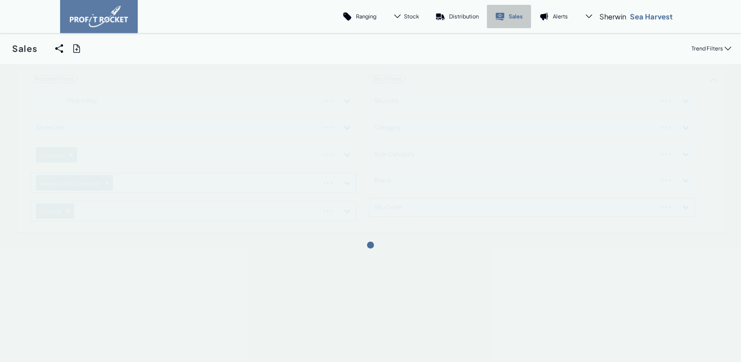
click at [519, 19] on p "Sales" at bounding box center [516, 16] width 14 height 7
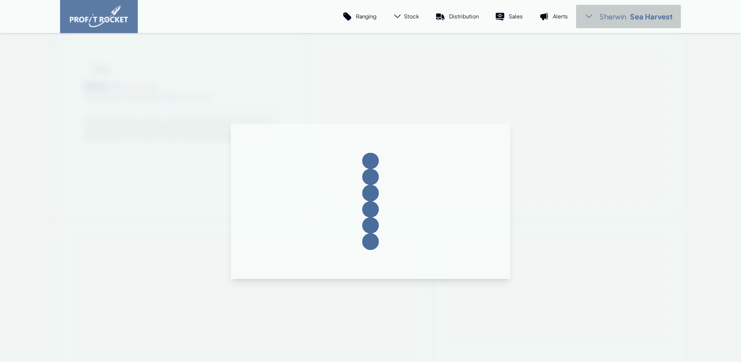
click at [641, 15] on p "Sea Harvest" at bounding box center [651, 17] width 43 height 10
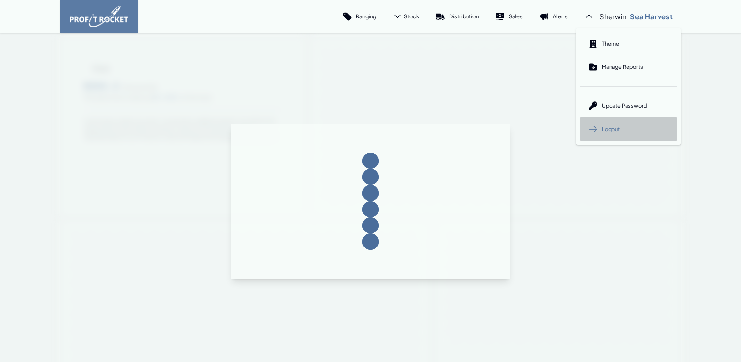
click at [605, 127] on span "Logout" at bounding box center [611, 128] width 18 height 7
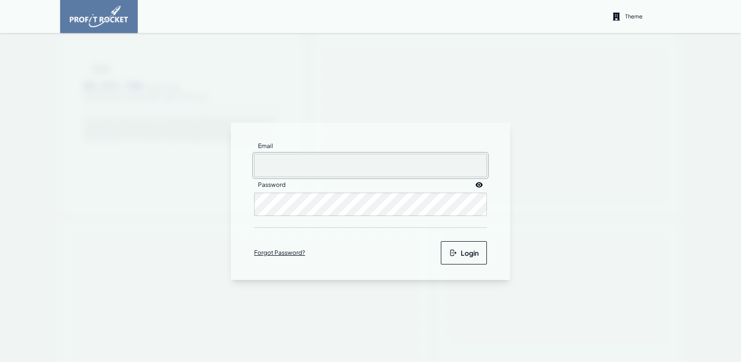
type input "[EMAIL_ADDRESS][DOMAIN_NAME]"
click at [463, 252] on button "Login" at bounding box center [464, 252] width 46 height 23
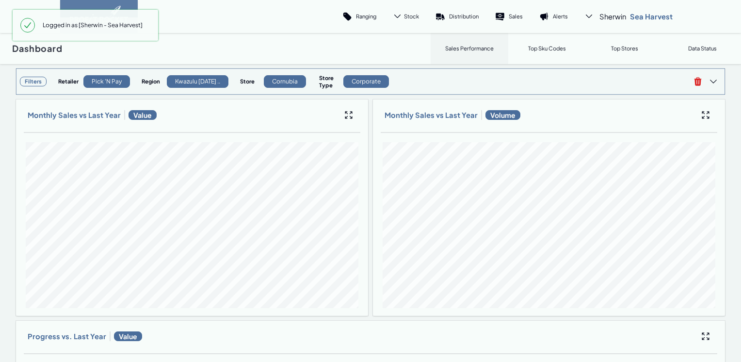
click at [35, 80] on h3 "Filters" at bounding box center [33, 82] width 27 height 10
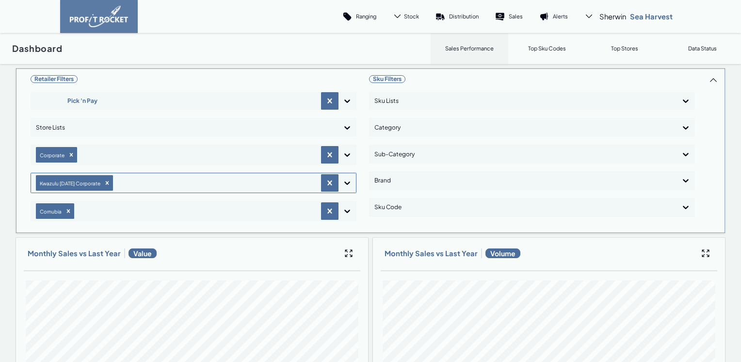
click at [344, 184] on icon at bounding box center [347, 183] width 10 height 10
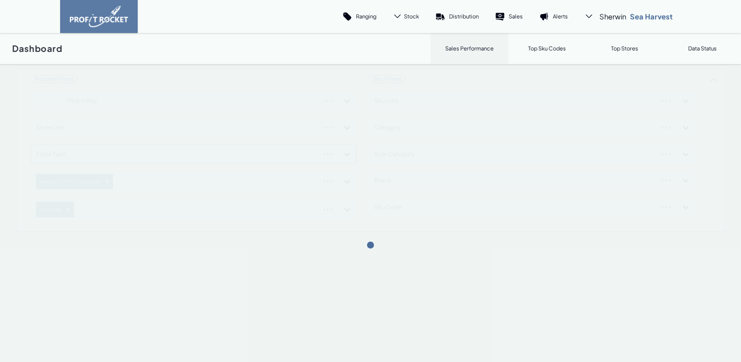
click at [343, 182] on div "Retailer Filters Pick 'n Pay Store Lists Store Type Kwazulu [DATE] Corporate Co…" at bounding box center [371, 150] width 710 height 164
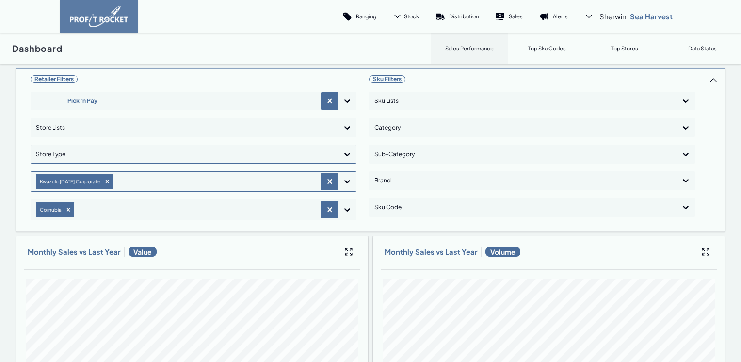
click at [344, 182] on icon at bounding box center [347, 181] width 10 height 10
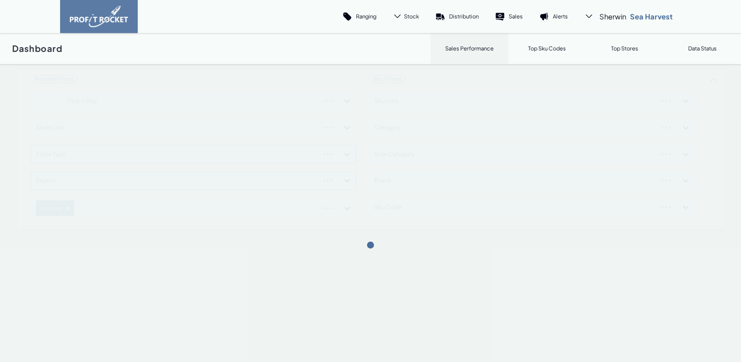
click at [344, 180] on div "Retailer Filters Pick 'n Pay Store Lists Store Type Region Cornubia Sku Filters…" at bounding box center [371, 149] width 710 height 162
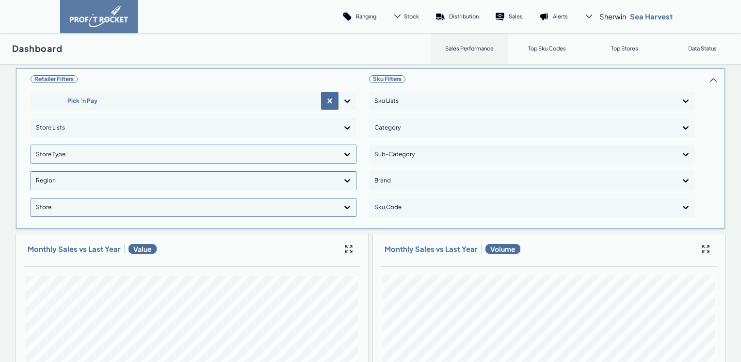
click at [343, 178] on icon at bounding box center [347, 180] width 10 height 10
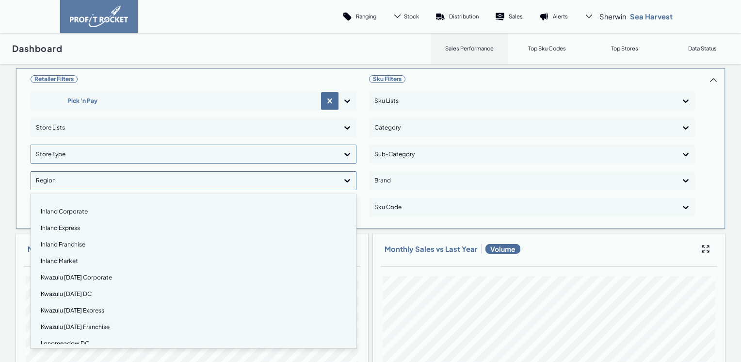
scroll to position [97, 0]
click at [82, 260] on div "Kwazulu [DATE] Corporate" at bounding box center [193, 260] width 317 height 16
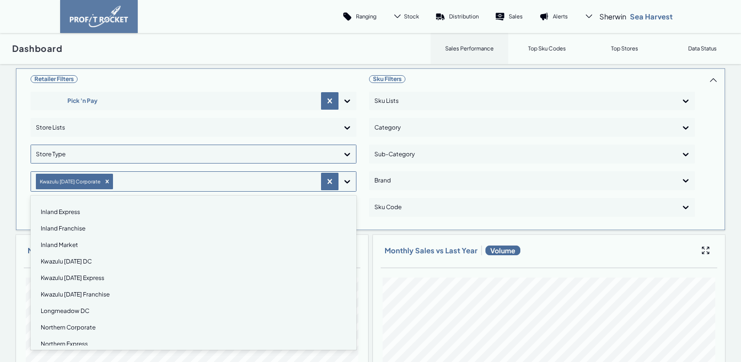
click at [83, 292] on div "Kwazulu [DATE] Franchise" at bounding box center [193, 294] width 317 height 16
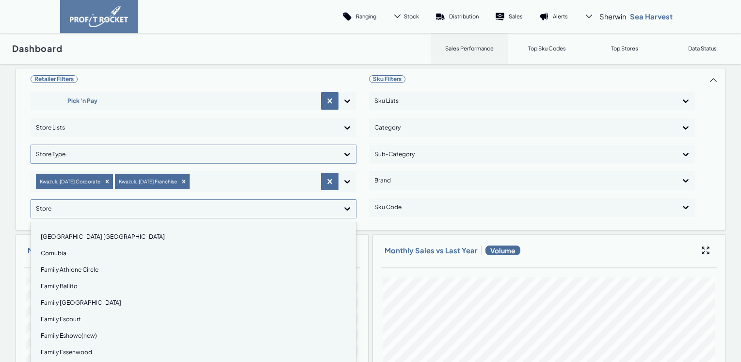
click at [345, 208] on icon at bounding box center [347, 209] width 10 height 10
click at [50, 252] on div "Cornubia" at bounding box center [193, 253] width 317 height 16
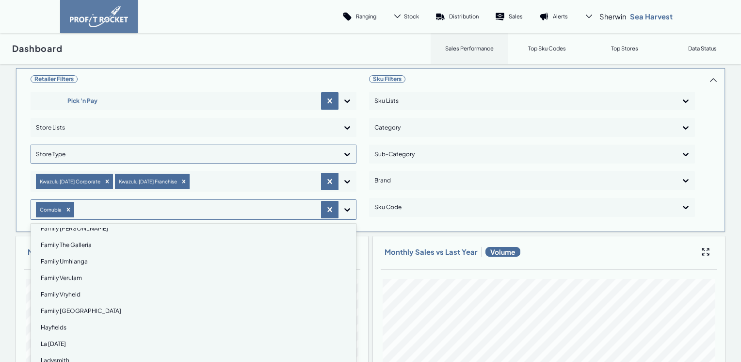
scroll to position [388, 0]
click at [86, 325] on div "[GEOGRAPHIC_DATA]" at bounding box center [193, 328] width 317 height 16
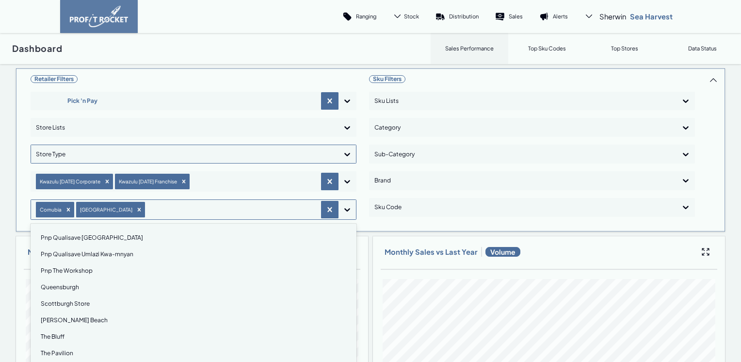
scroll to position [679, 0]
click at [64, 350] on div "The Pavilion" at bounding box center [193, 350] width 317 height 16
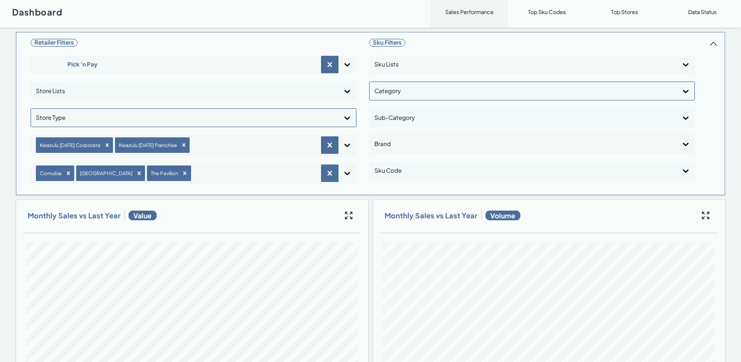
scroll to position [0, 0]
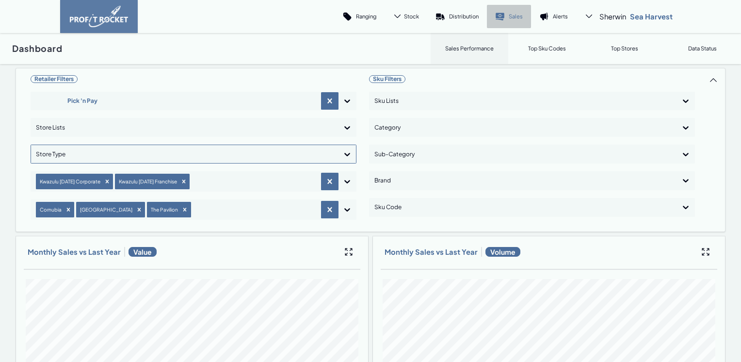
click at [503, 17] on link "Sales" at bounding box center [509, 16] width 44 height 23
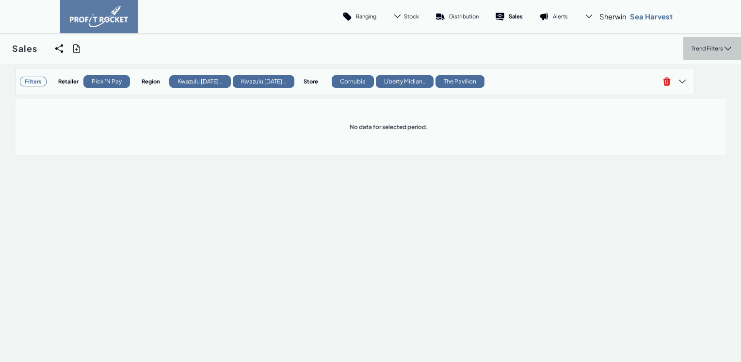
click at [702, 46] on p "Trend Filters" at bounding box center [707, 48] width 32 height 7
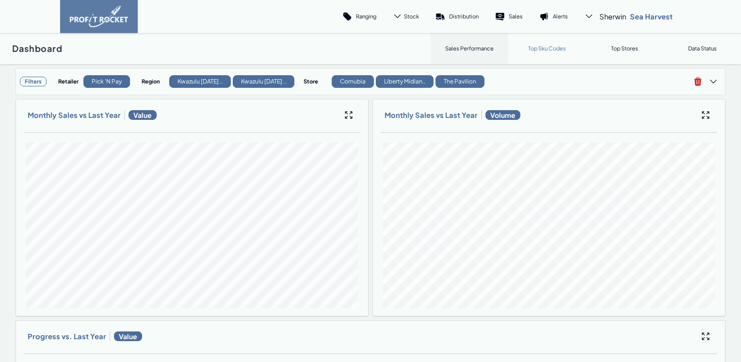
click at [546, 46] on p "Top Sku Codes" at bounding box center [547, 48] width 38 height 7
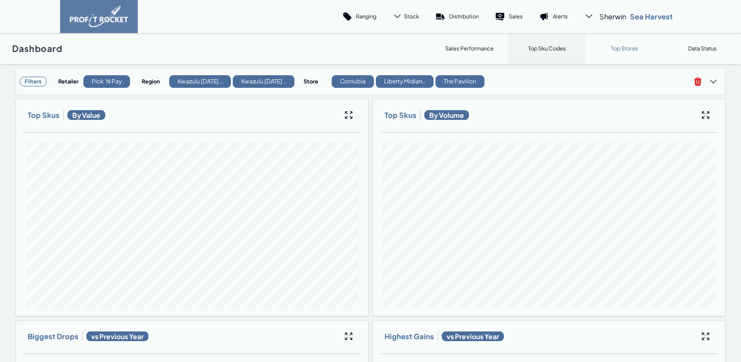
click at [620, 47] on p "Top Stores" at bounding box center [624, 48] width 27 height 7
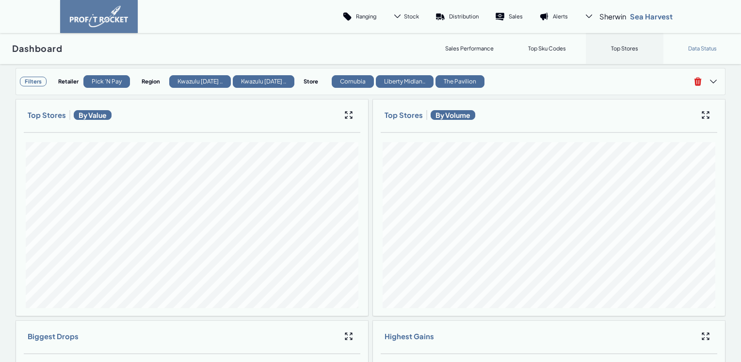
click at [696, 49] on p "Data Status" at bounding box center [702, 48] width 29 height 7
click at [691, 49] on p "Data Status" at bounding box center [702, 48] width 29 height 7
click at [687, 52] on div "Data Status" at bounding box center [702, 48] width 78 height 31
click at [611, 51] on p "Top Stores" at bounding box center [624, 48] width 27 height 7
click at [509, 17] on p "Sales" at bounding box center [516, 16] width 14 height 7
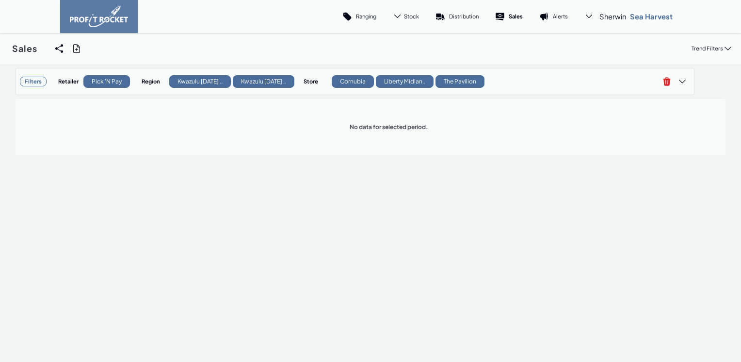
click at [403, 128] on p "No data for selected period." at bounding box center [389, 127] width 79 height 8
click at [698, 51] on p "Trend Filters" at bounding box center [707, 48] width 32 height 7
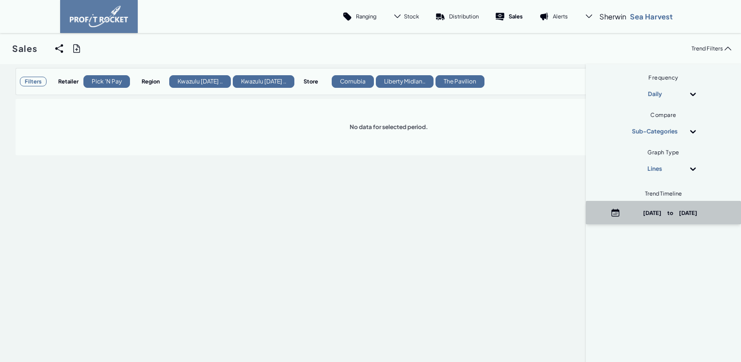
click at [662, 209] on p "[DATE] to [DATE]" at bounding box center [670, 212] width 93 height 7
select select "8"
select select "2025"
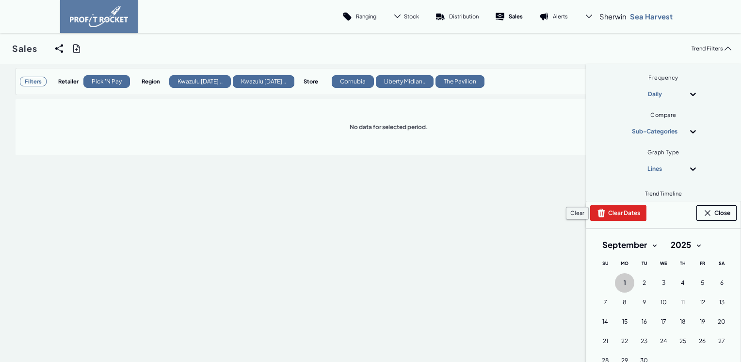
click at [626, 211] on button "Clear Dates" at bounding box center [618, 213] width 56 height 16
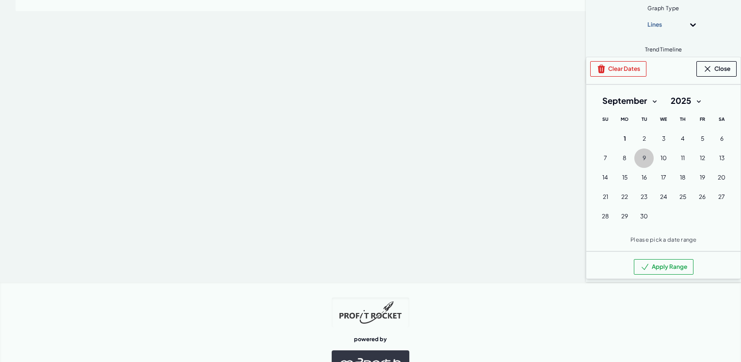
scroll to position [145, 0]
click at [643, 97] on select "January February March April May June July August September October November De…" at bounding box center [629, 99] width 68 height 17
select select "7"
click at [595, 91] on select "January February March April May June July August September October November De…" at bounding box center [629, 99] width 68 height 17
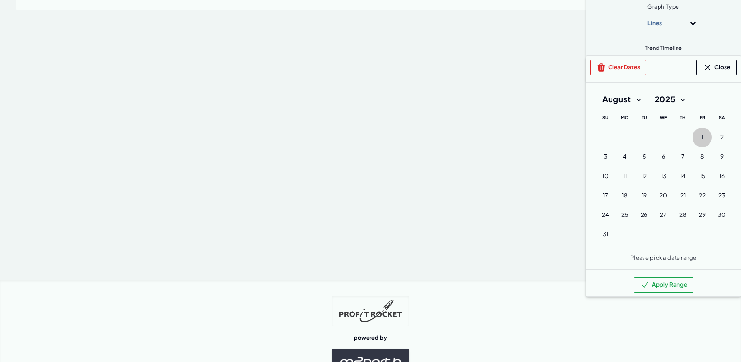
click at [696, 135] on button "1 [DATE] ([DATE])" at bounding box center [701, 136] width 19 height 19
click at [603, 232] on span "31" at bounding box center [605, 234] width 5 height 8
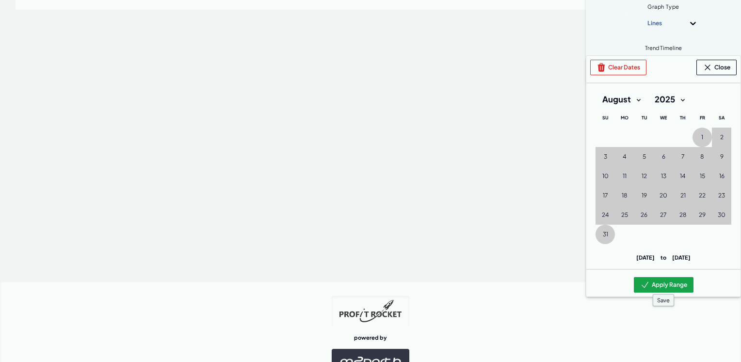
click at [651, 285] on button "Apply Range" at bounding box center [664, 285] width 60 height 16
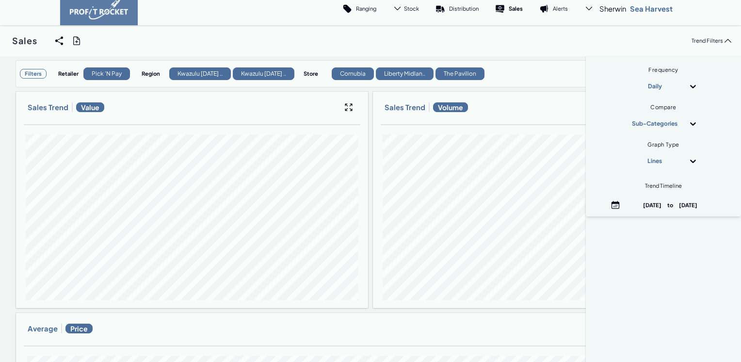
scroll to position [0, 0]
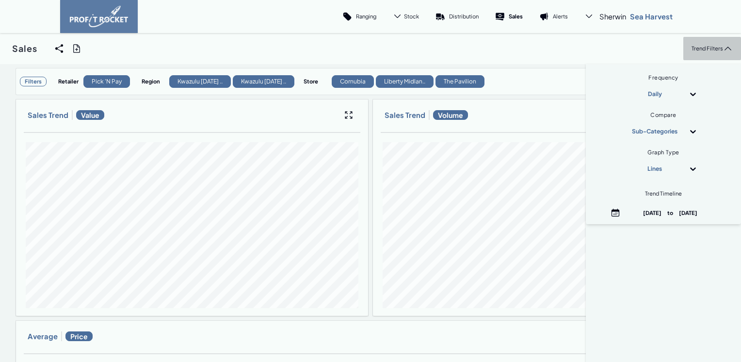
click at [690, 43] on div "Trend Filters" at bounding box center [712, 48] width 58 height 23
